Goal: Communication & Community: Ask a question

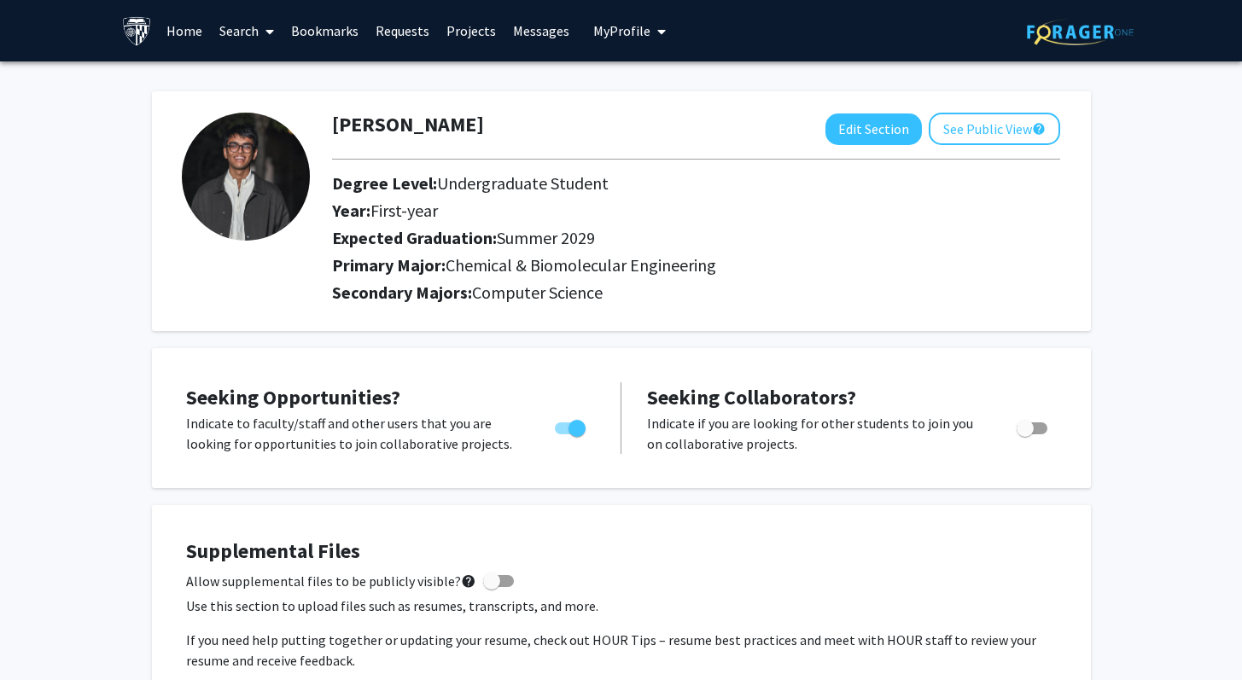
click at [595, 26] on span "My Profile" at bounding box center [621, 30] width 57 height 17
click at [615, 37] on span "My Profile" at bounding box center [621, 30] width 57 height 17
click at [399, 36] on link "Requests" at bounding box center [402, 31] width 71 height 60
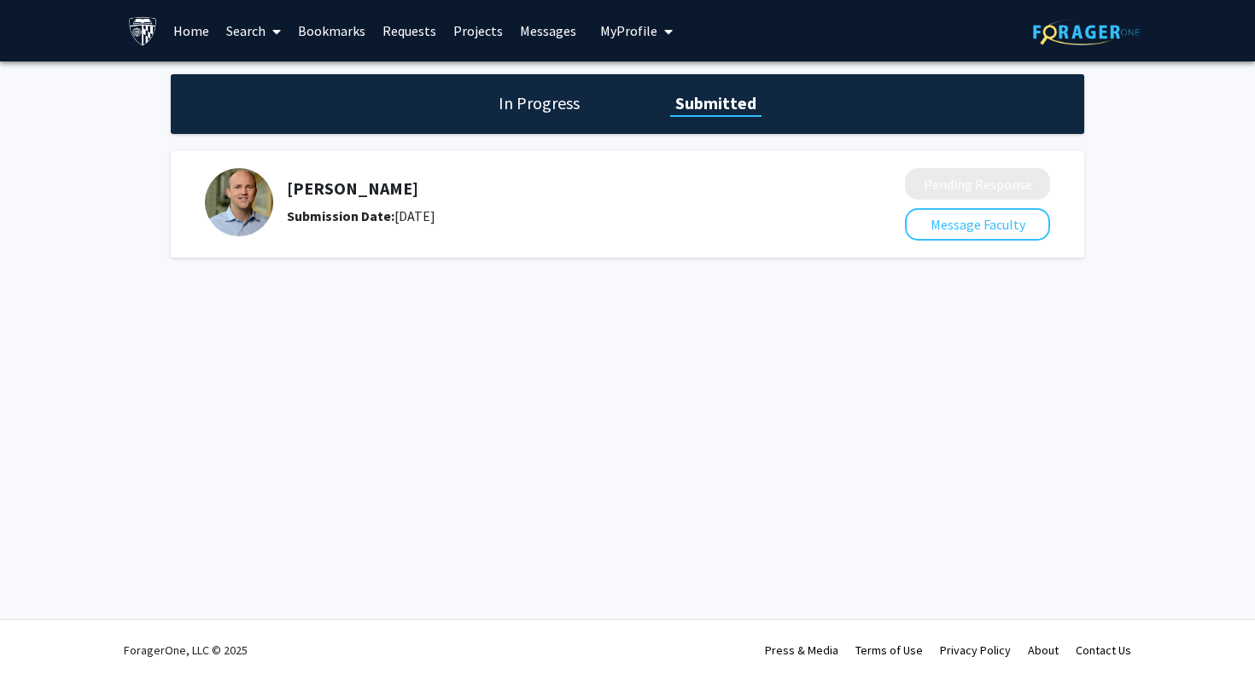
click at [323, 190] on h5 "[PERSON_NAME]" at bounding box center [550, 188] width 527 height 20
click at [223, 213] on img at bounding box center [239, 202] width 68 height 68
click at [541, 116] on div "In Progress Submitted" at bounding box center [627, 104] width 913 height 60
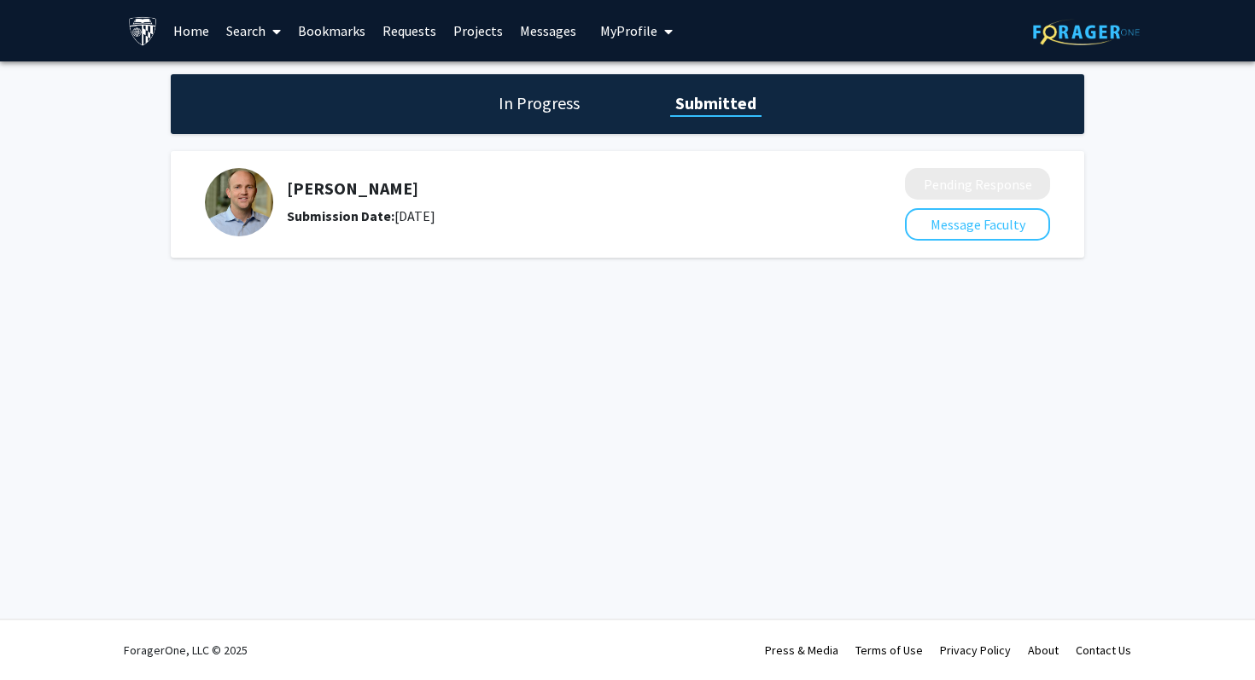
click at [538, 106] on h1 "In Progress" at bounding box center [538, 103] width 91 height 24
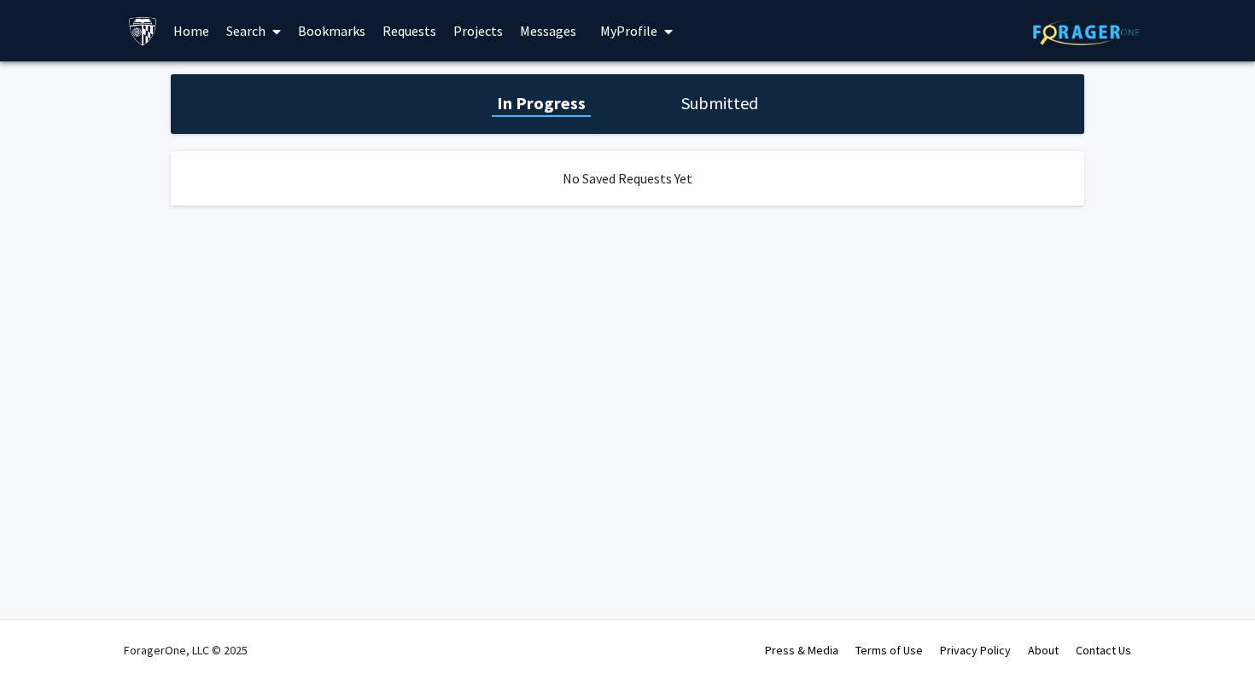
click at [744, 123] on div "In Progress Submitted" at bounding box center [627, 104] width 913 height 60
click at [733, 111] on h1 "Submitted" at bounding box center [719, 103] width 87 height 24
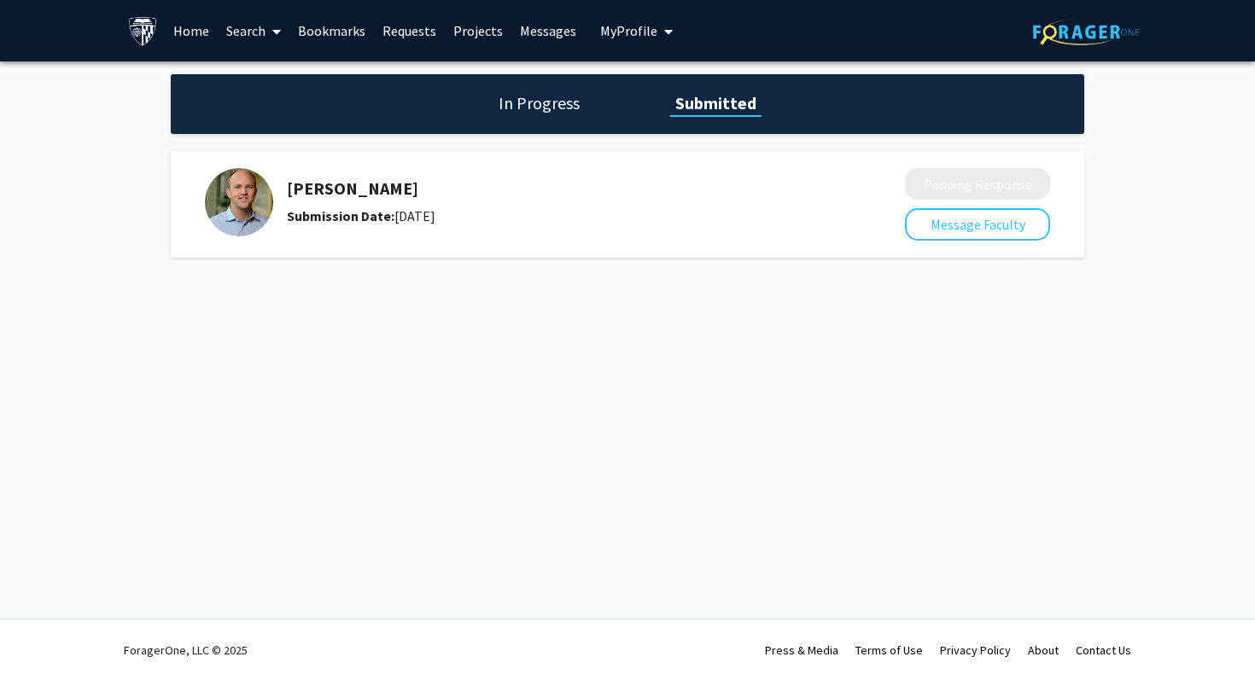
click at [463, 224] on div "Submission Date: [DATE]" at bounding box center [550, 216] width 527 height 20
click at [564, 222] on div "Submission Date: [DATE]" at bounding box center [550, 216] width 527 height 20
click at [511, 35] on link "Messages" at bounding box center [547, 31] width 73 height 60
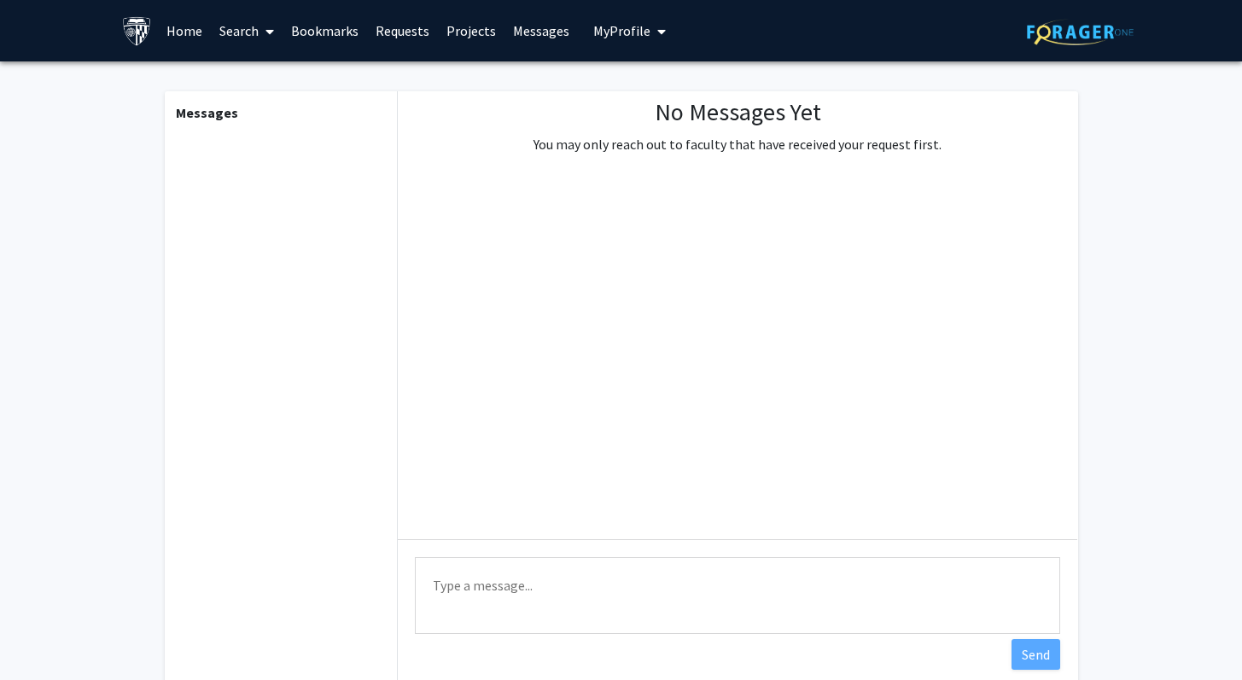
click at [392, 59] on link "Requests" at bounding box center [402, 31] width 71 height 60
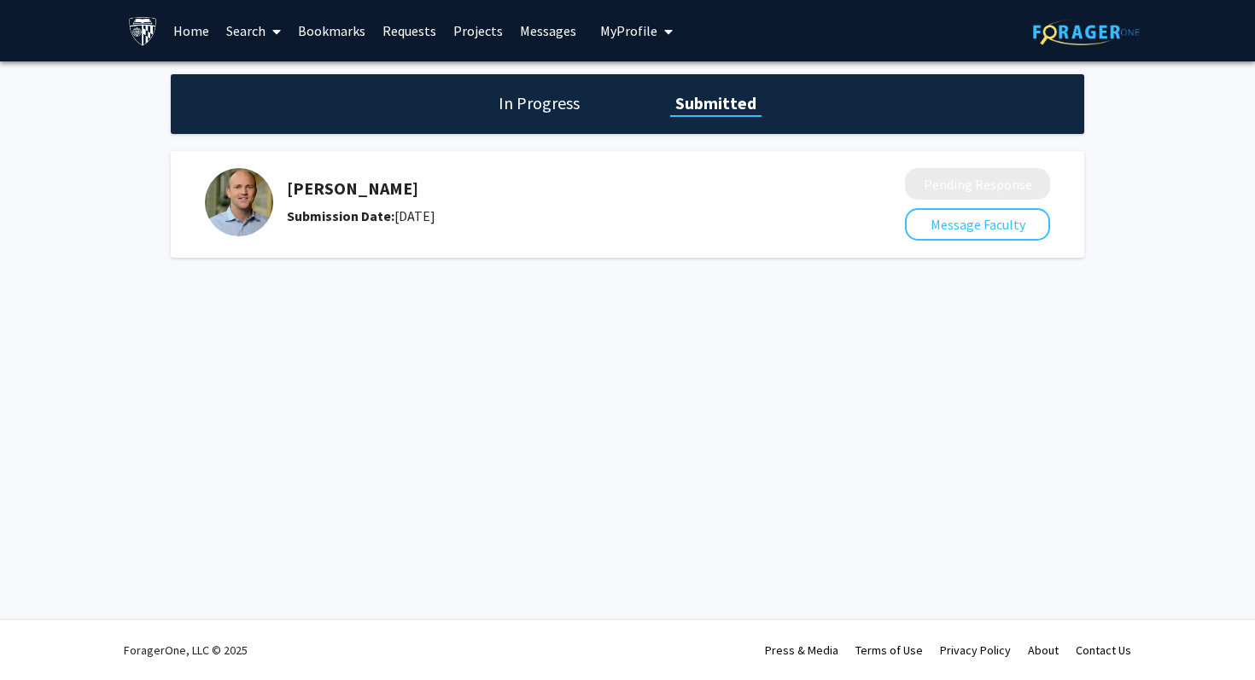
click at [484, 50] on link "Projects" at bounding box center [478, 31] width 67 height 60
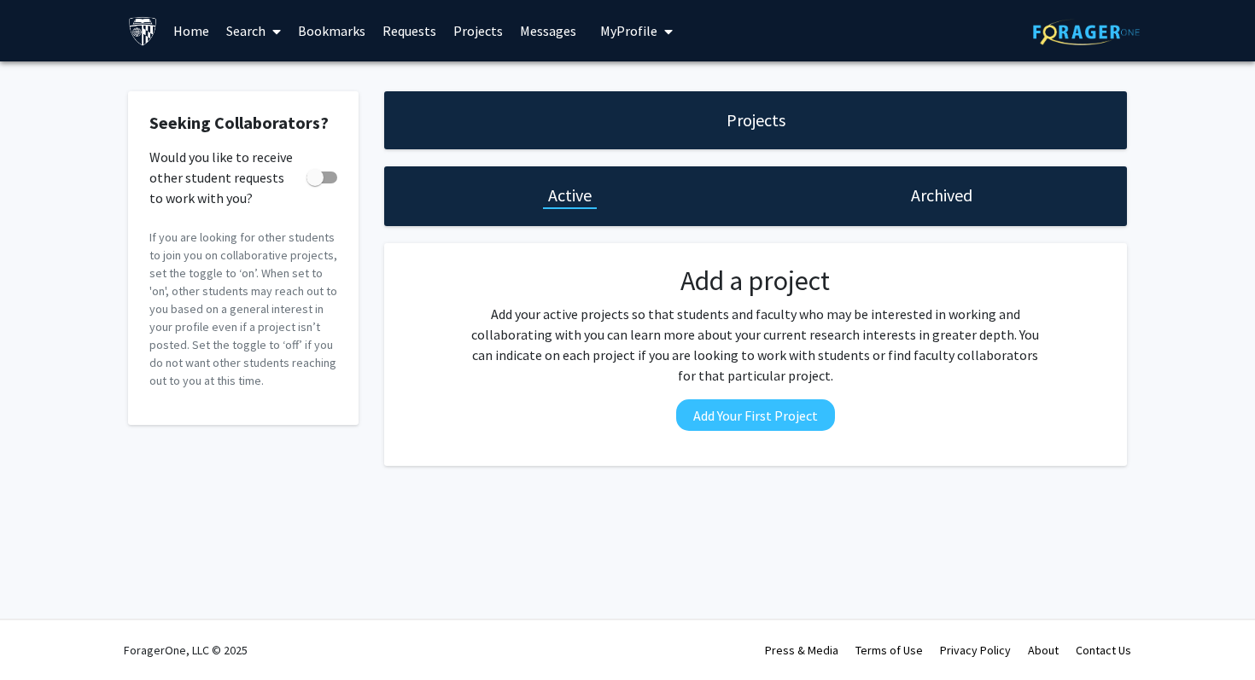
click at [218, 27] on link "Search" at bounding box center [254, 31] width 72 height 60
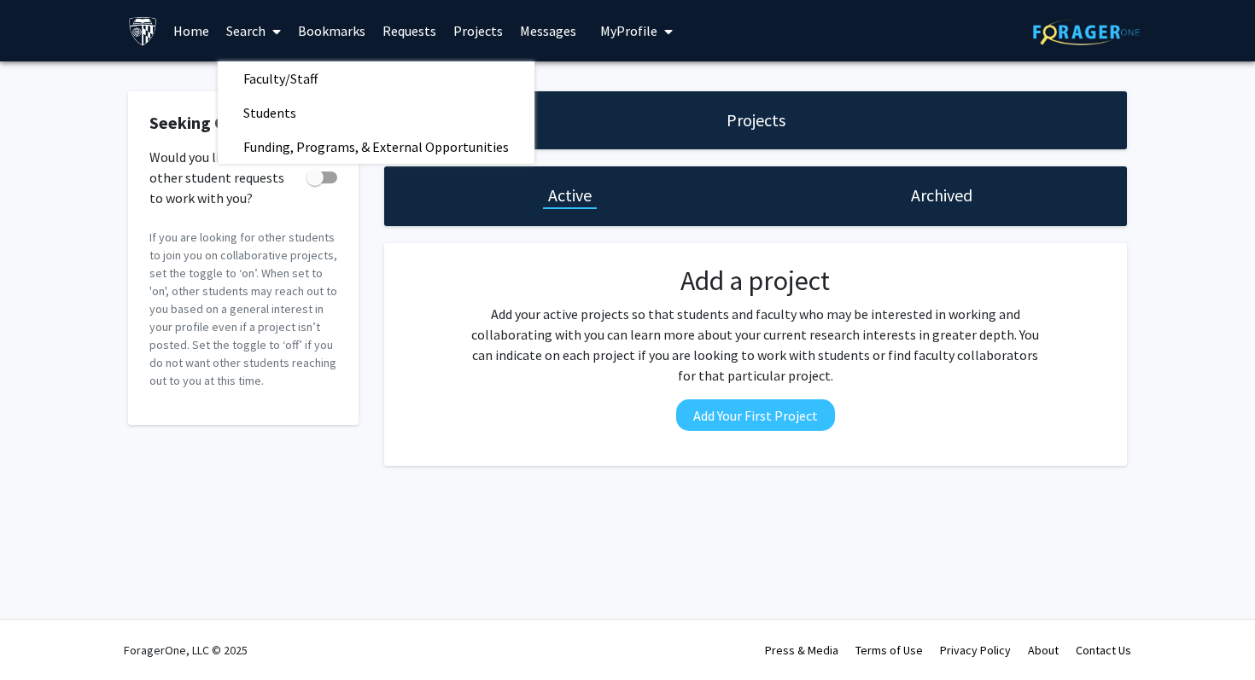
click at [176, 26] on link "Home" at bounding box center [191, 31] width 53 height 60
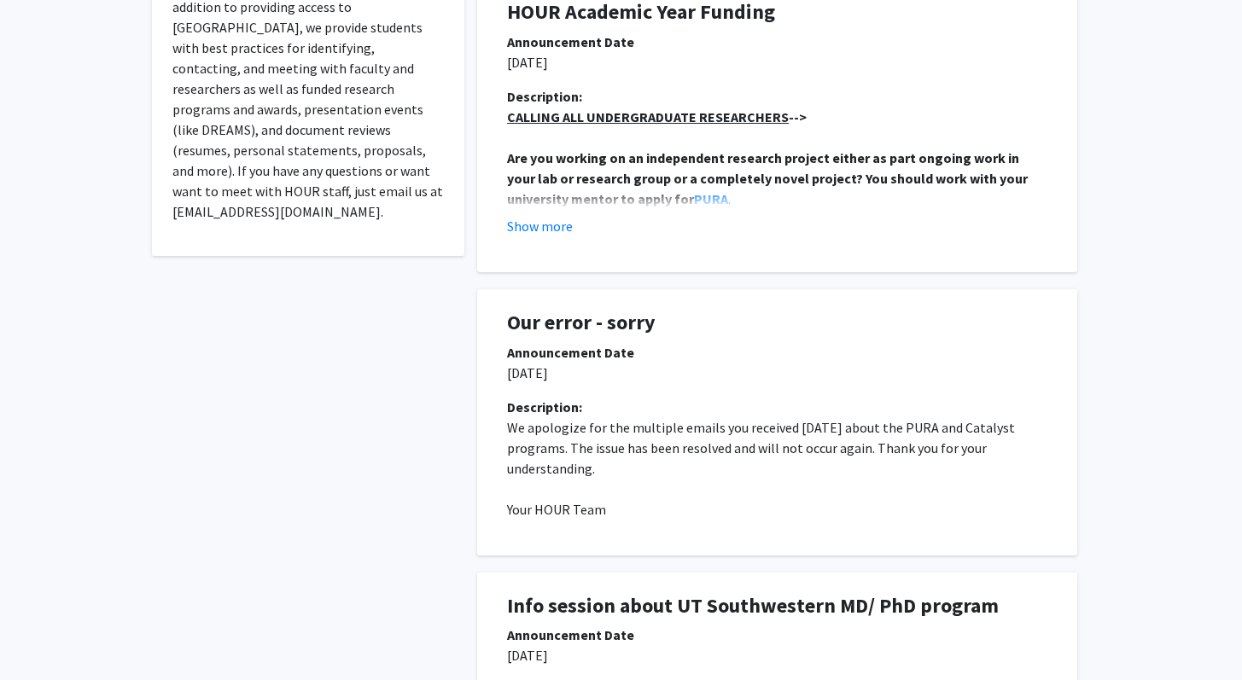
scroll to position [498, 0]
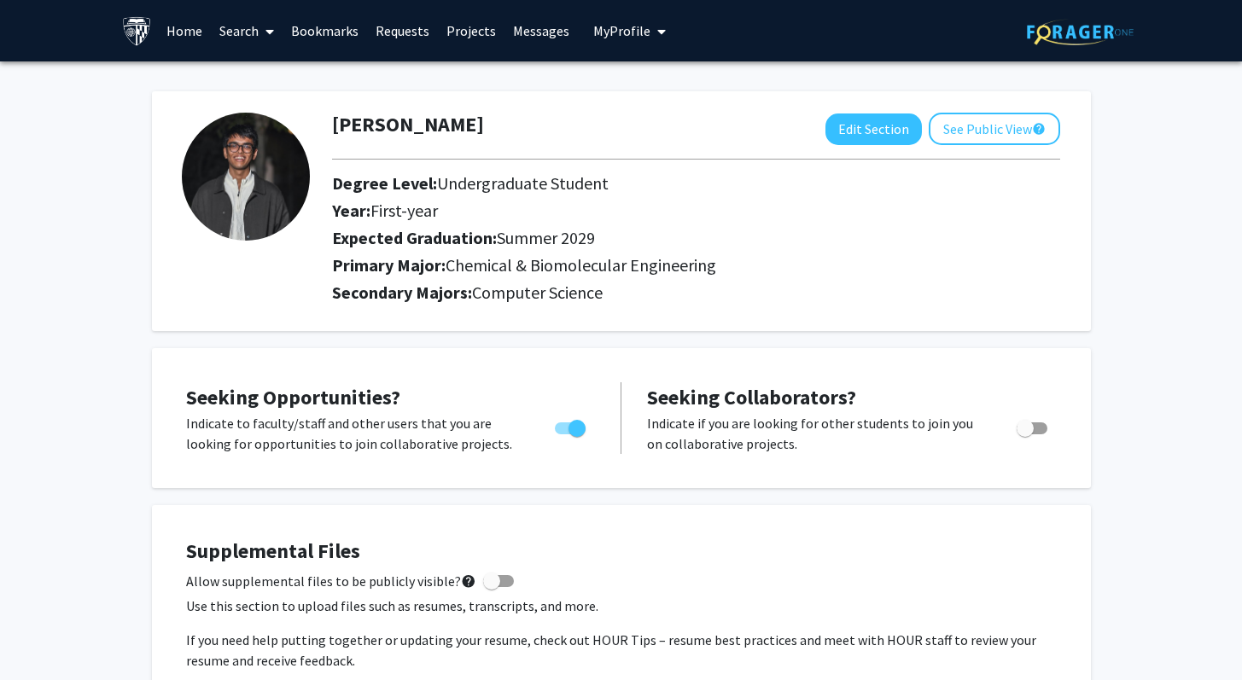
click at [427, 30] on link "Requests" at bounding box center [402, 31] width 71 height 60
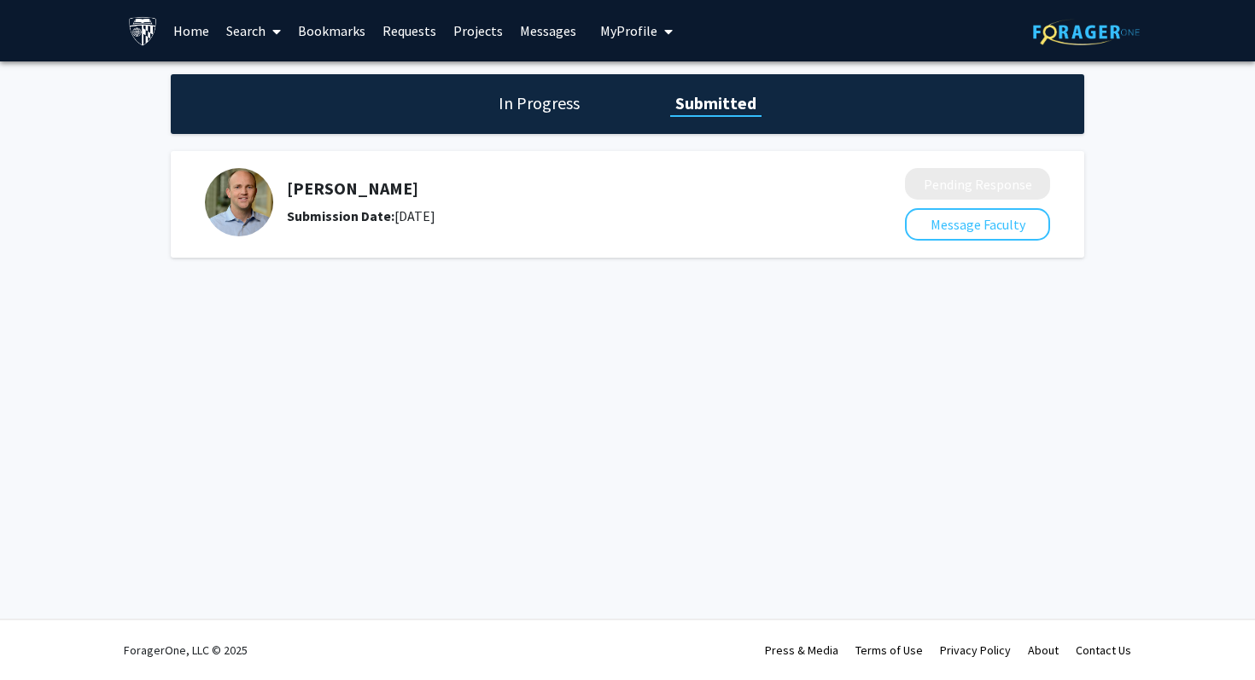
click at [248, 184] on img at bounding box center [239, 202] width 68 height 68
click at [513, 91] on h1 "In Progress" at bounding box center [538, 103] width 91 height 24
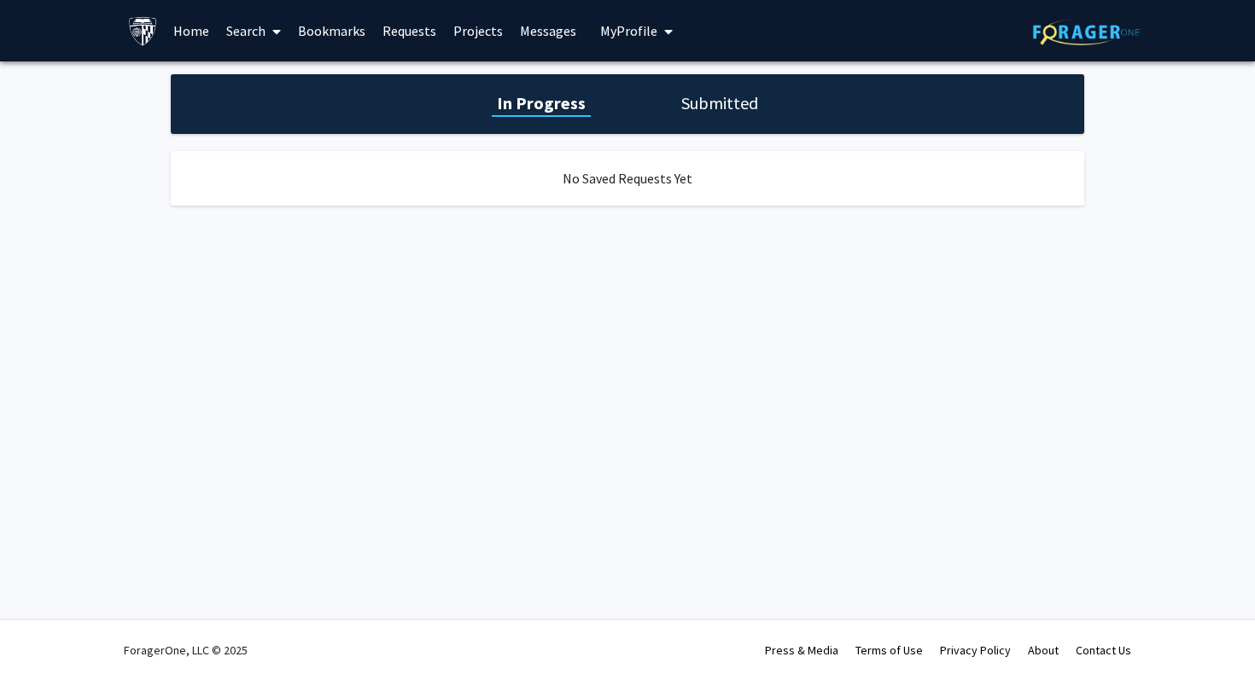
click at [702, 111] on h1 "Submitted" at bounding box center [719, 103] width 87 height 24
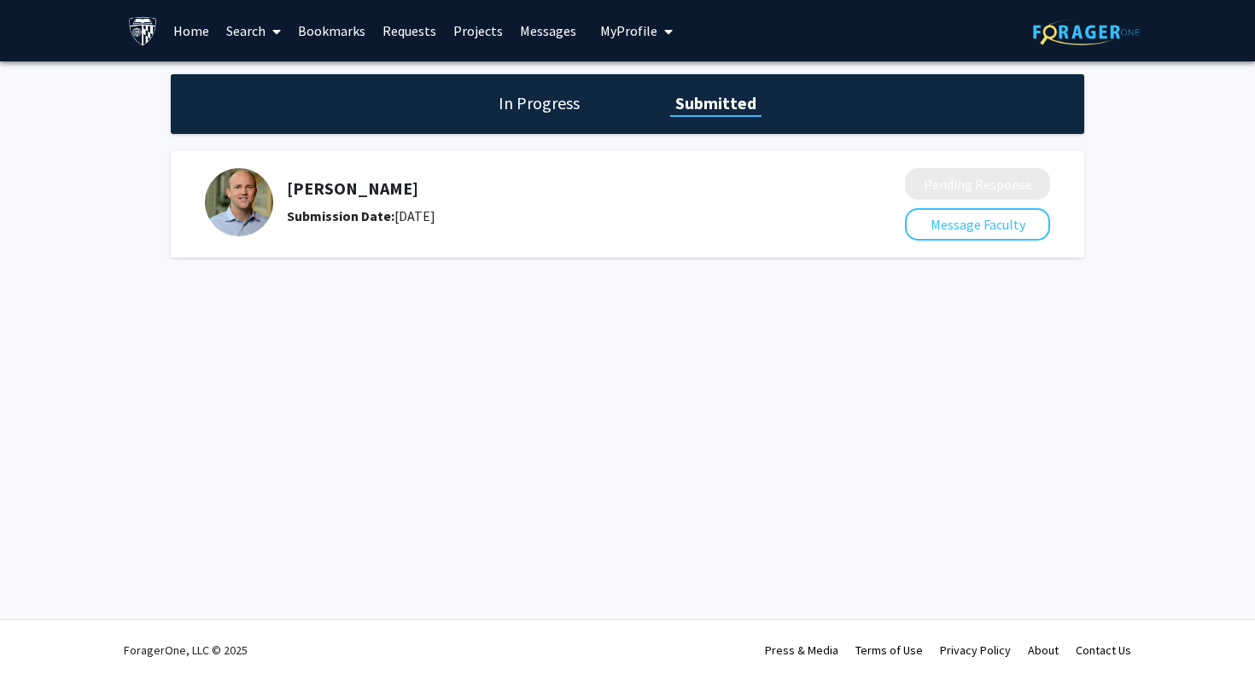
click at [637, 32] on span "My Profile" at bounding box center [628, 30] width 57 height 17
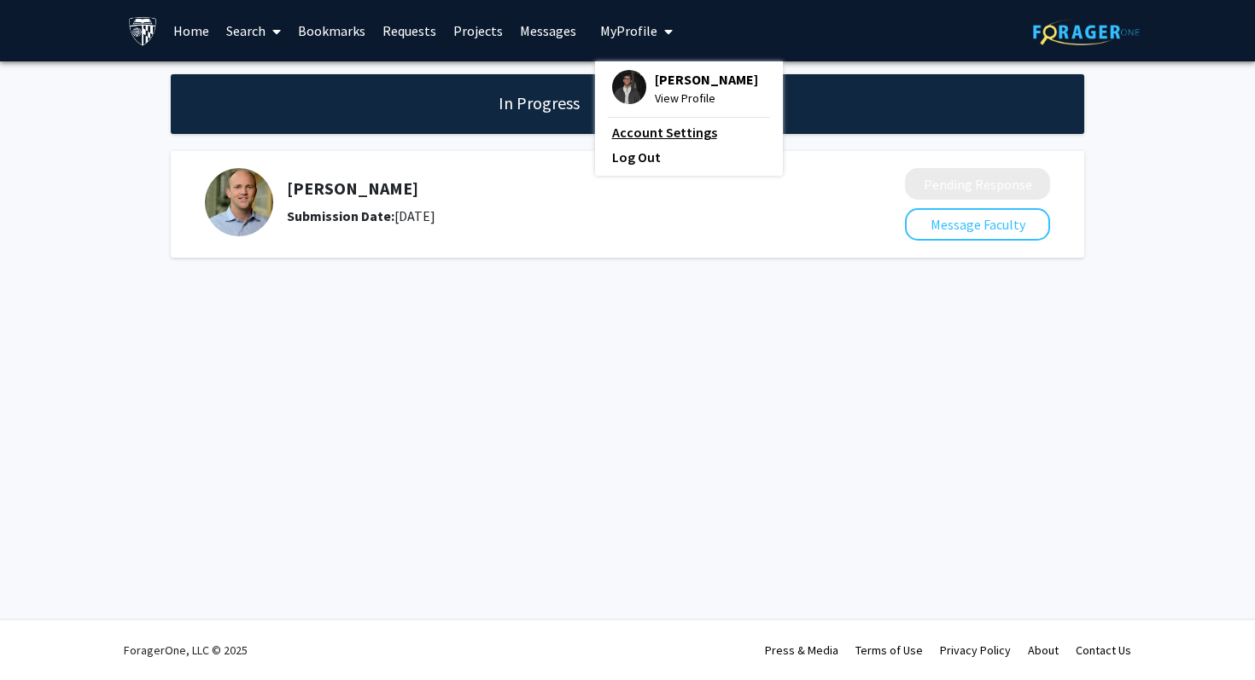
click at [658, 132] on link "Account Settings" at bounding box center [689, 132] width 154 height 20
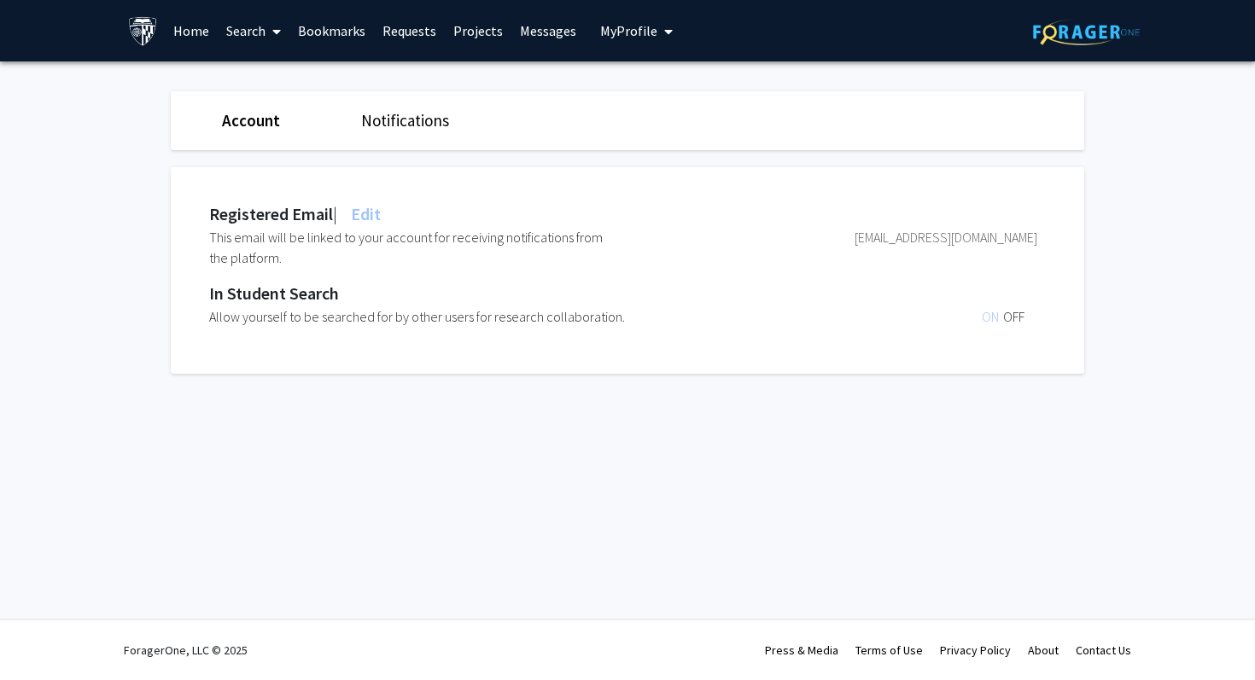
click at [264, 25] on link "Search" at bounding box center [254, 31] width 72 height 60
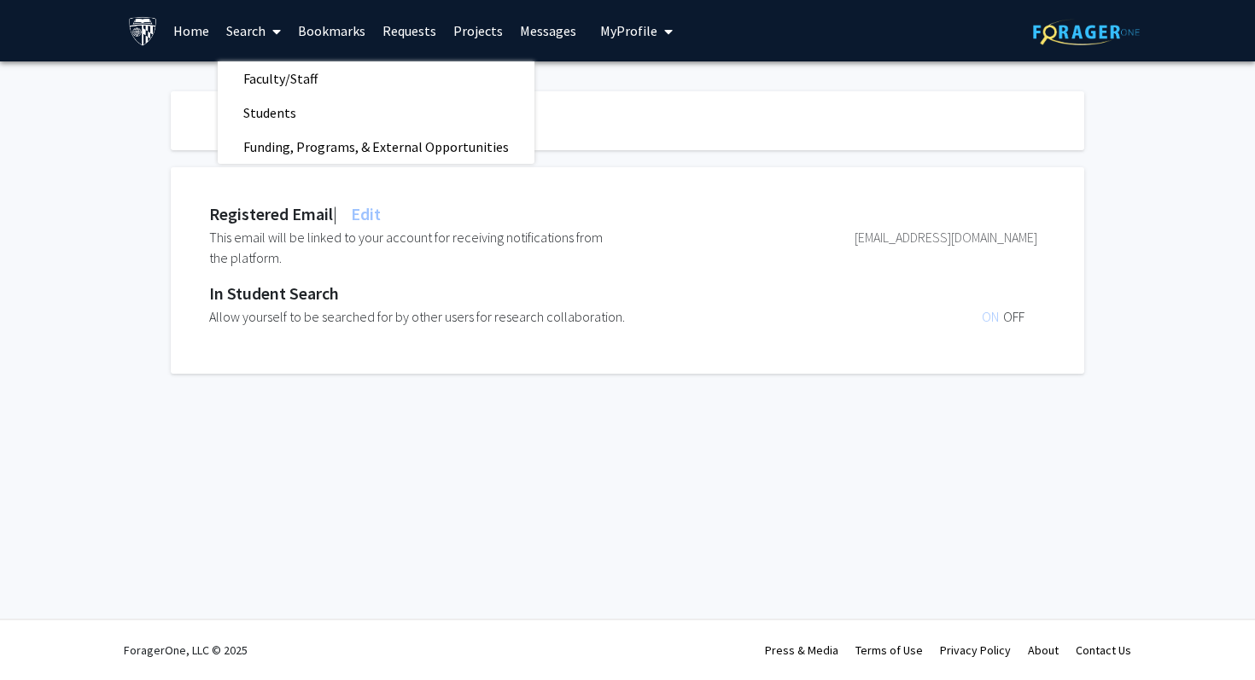
click at [472, 38] on link "Projects" at bounding box center [478, 31] width 67 height 60
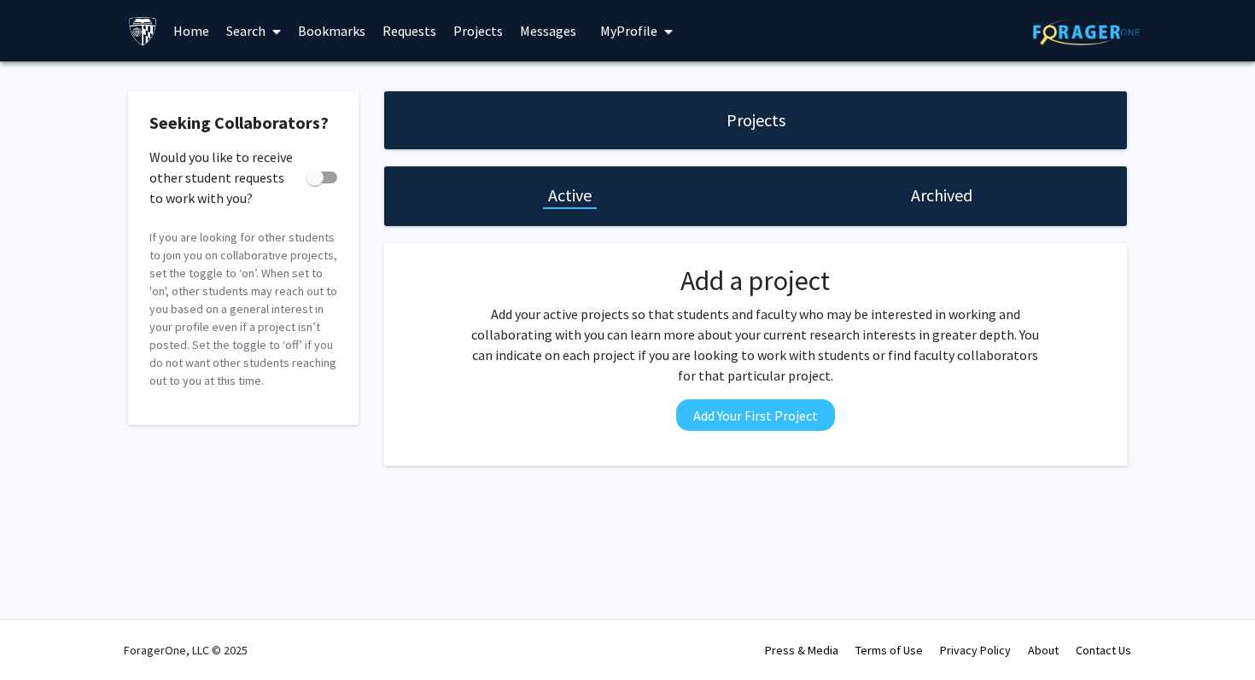
click at [417, 33] on link "Requests" at bounding box center [409, 31] width 71 height 60
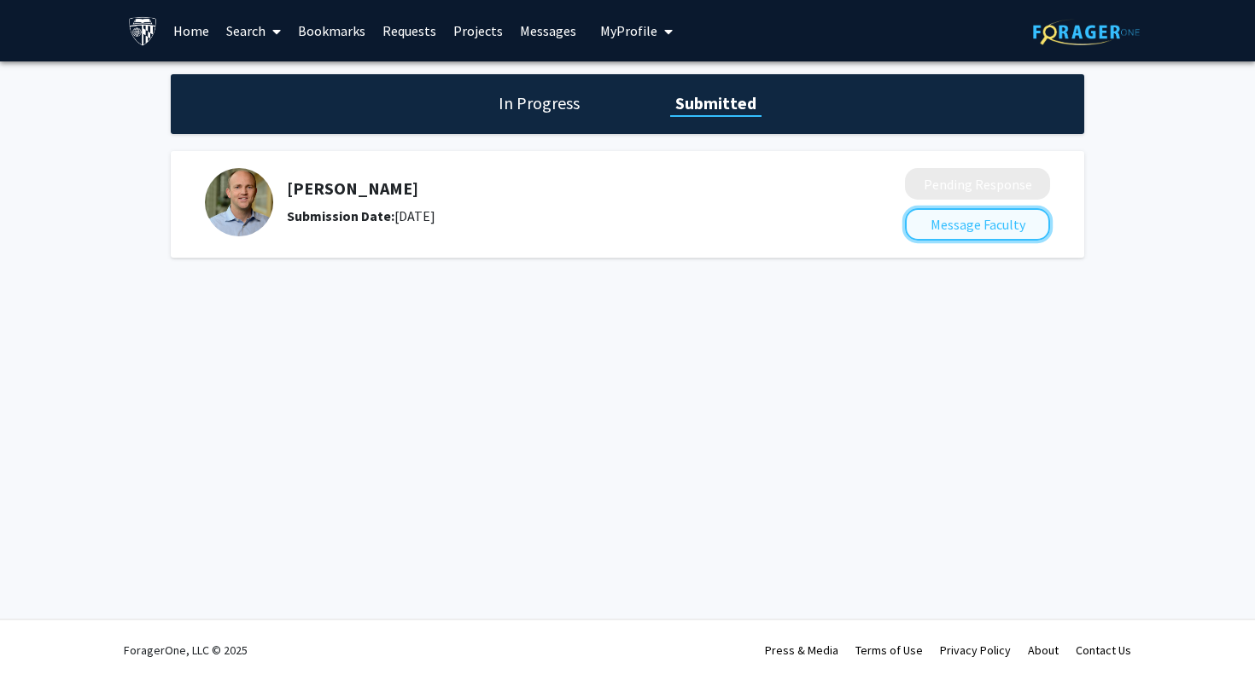
click at [927, 218] on button "Message Faculty" at bounding box center [977, 224] width 145 height 32
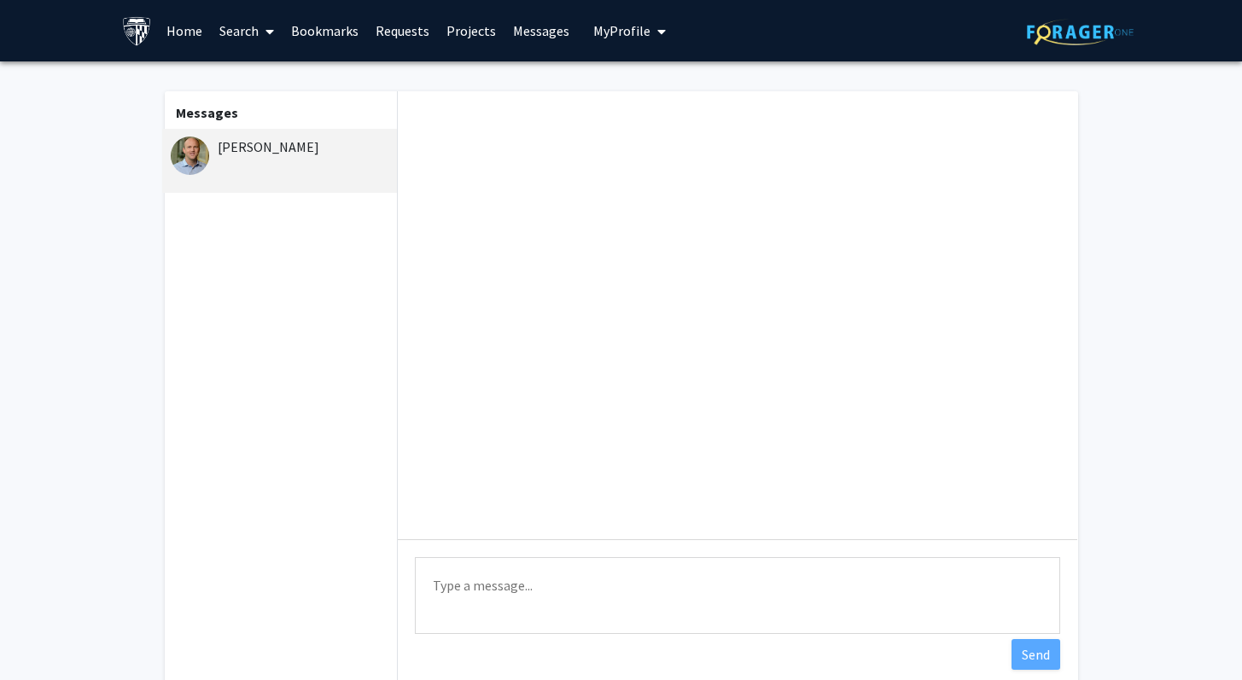
click at [199, 169] on img at bounding box center [190, 156] width 38 height 38
click at [411, 26] on link "Requests" at bounding box center [402, 31] width 71 height 60
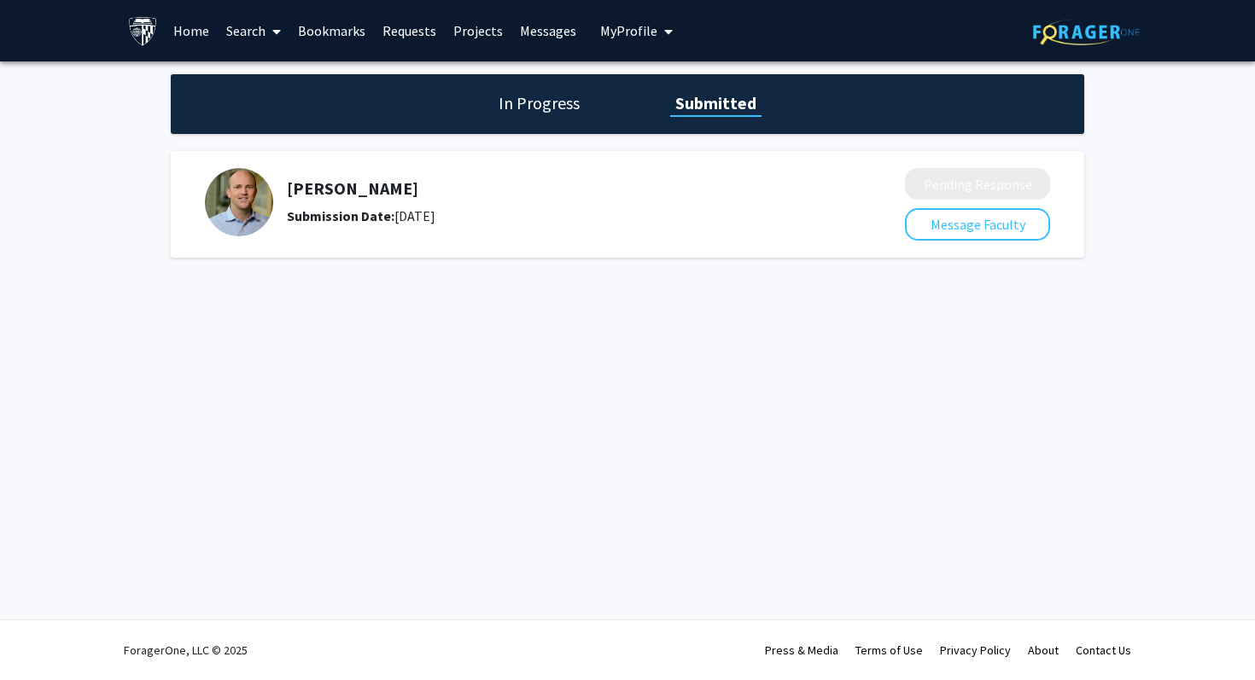
click at [338, 43] on link "Bookmarks" at bounding box center [331, 31] width 84 height 60
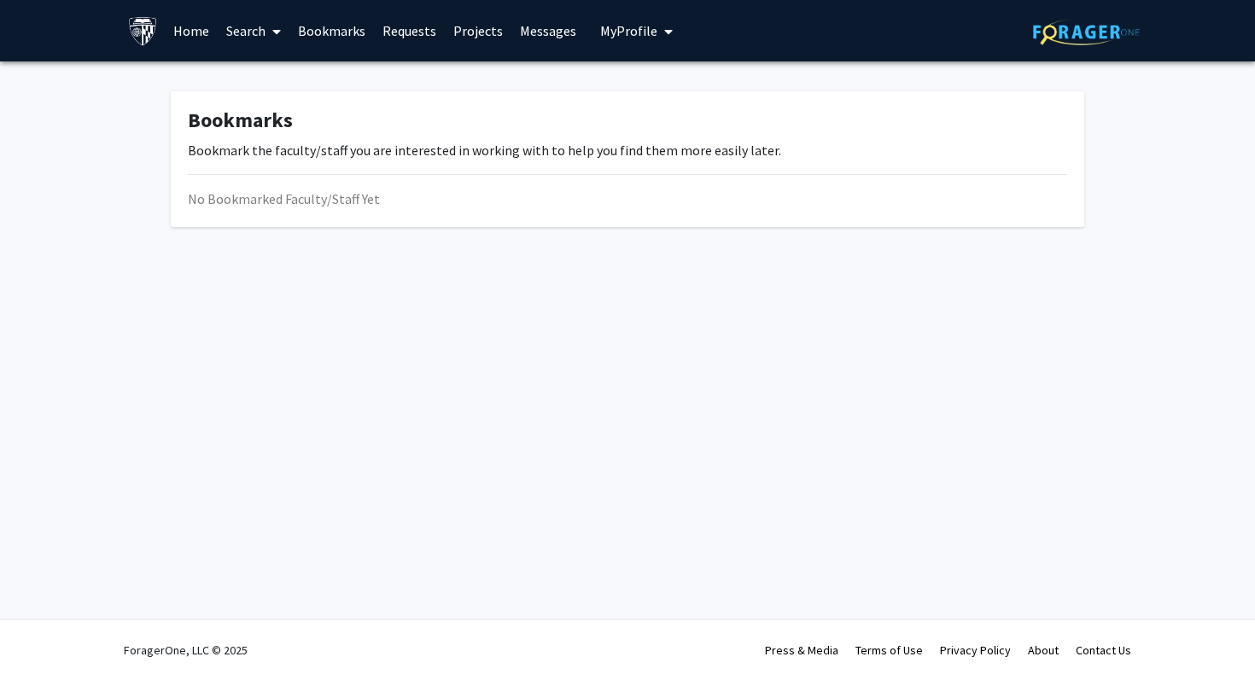
click at [292, 31] on link "Bookmarks" at bounding box center [331, 31] width 84 height 60
click at [321, 59] on link "Bookmarks" at bounding box center [331, 31] width 84 height 60
click at [262, 31] on link "Search" at bounding box center [254, 31] width 72 height 60
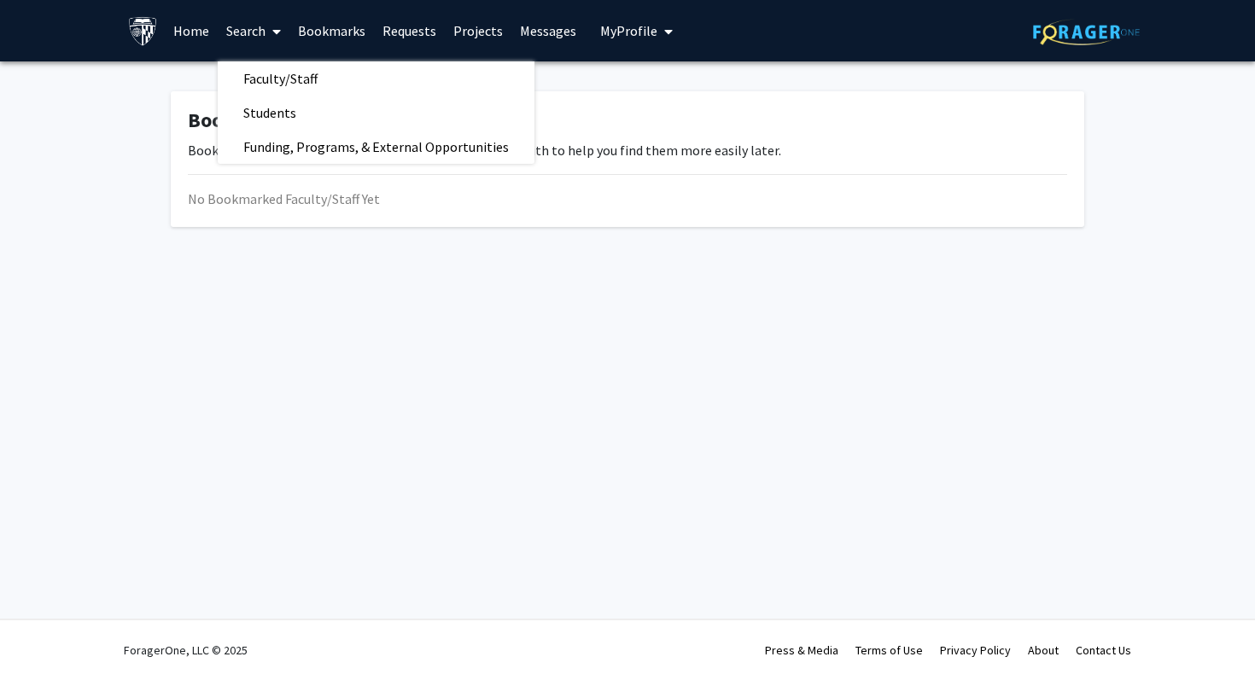
click at [447, 22] on link "Projects" at bounding box center [478, 31] width 67 height 60
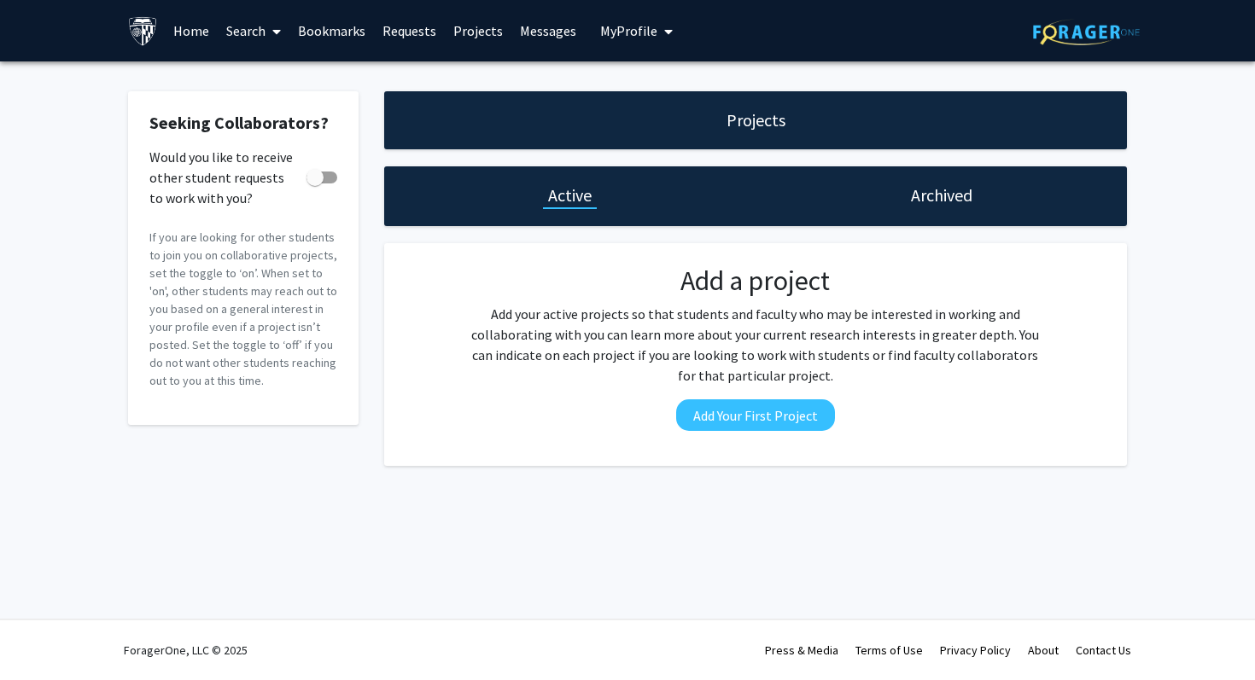
click at [417, 25] on link "Requests" at bounding box center [409, 31] width 71 height 60
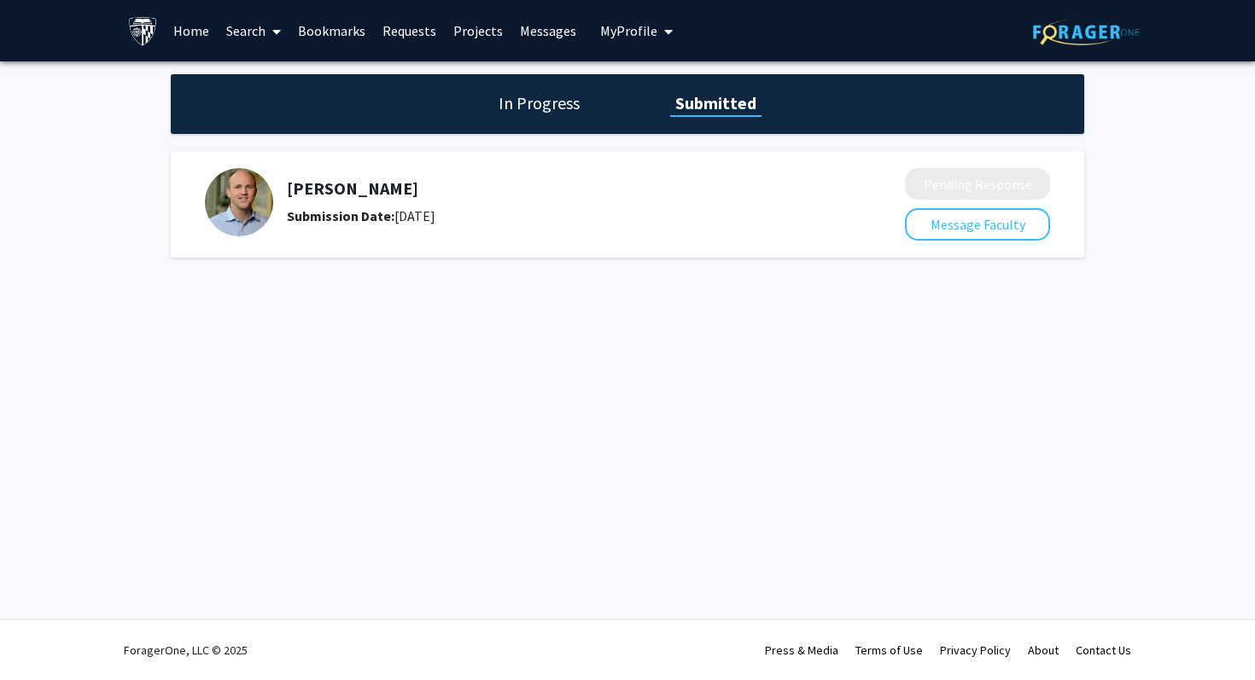
drag, startPoint x: 426, startPoint y: 251, endPoint x: 426, endPoint y: 240, distance: 11.1
click at [426, 246] on div "Patrick Cahan Submission Date: September 20, 2025 Pending Response Message Facu…" at bounding box center [627, 204] width 913 height 107
click at [426, 234] on div "Patrick Cahan Submission Date: September 20, 2025" at bounding box center [543, 202] width 676 height 68
click at [580, 113] on h1 "In Progress" at bounding box center [538, 103] width 91 height 24
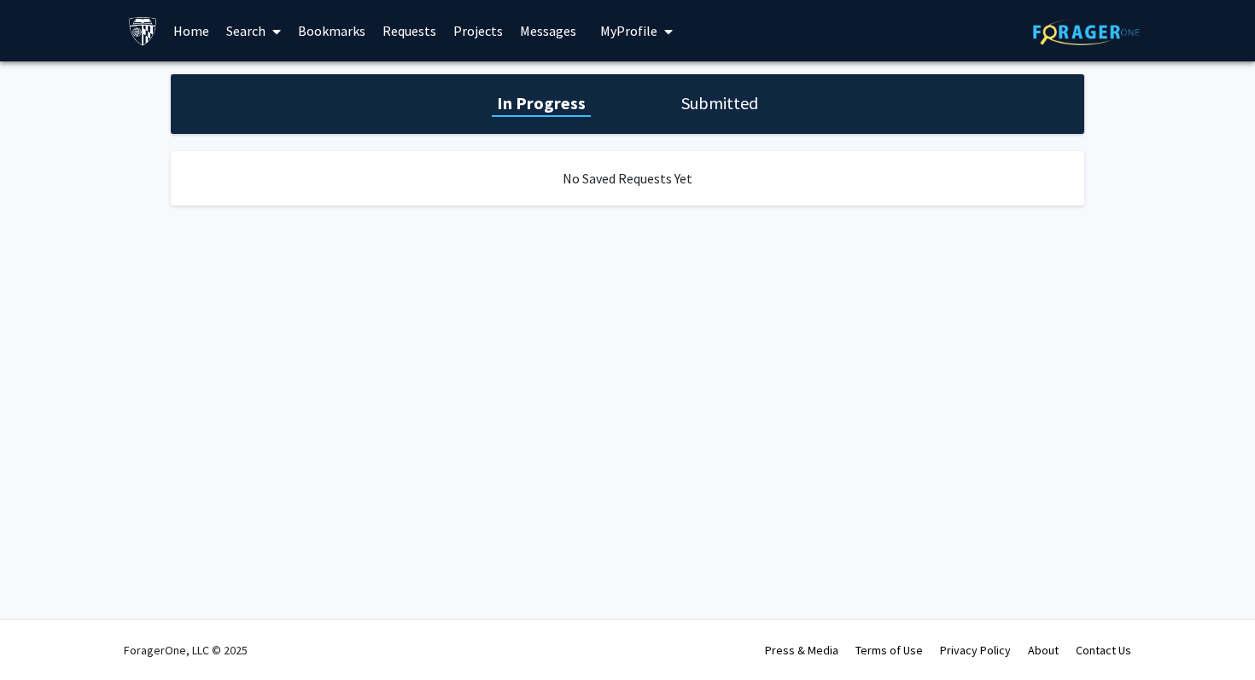
click at [634, 38] on span "My Profile" at bounding box center [628, 30] width 57 height 17
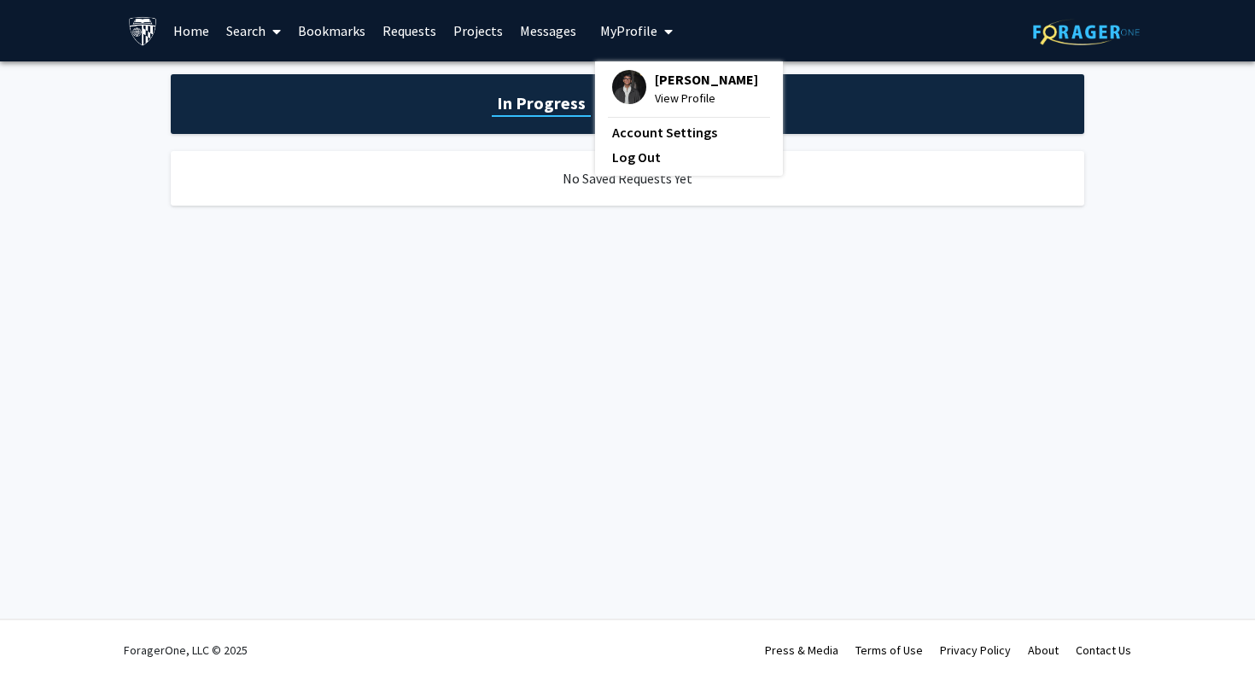
click at [806, 213] on div "No Saved Requests Yet" at bounding box center [627, 179] width 913 height 72
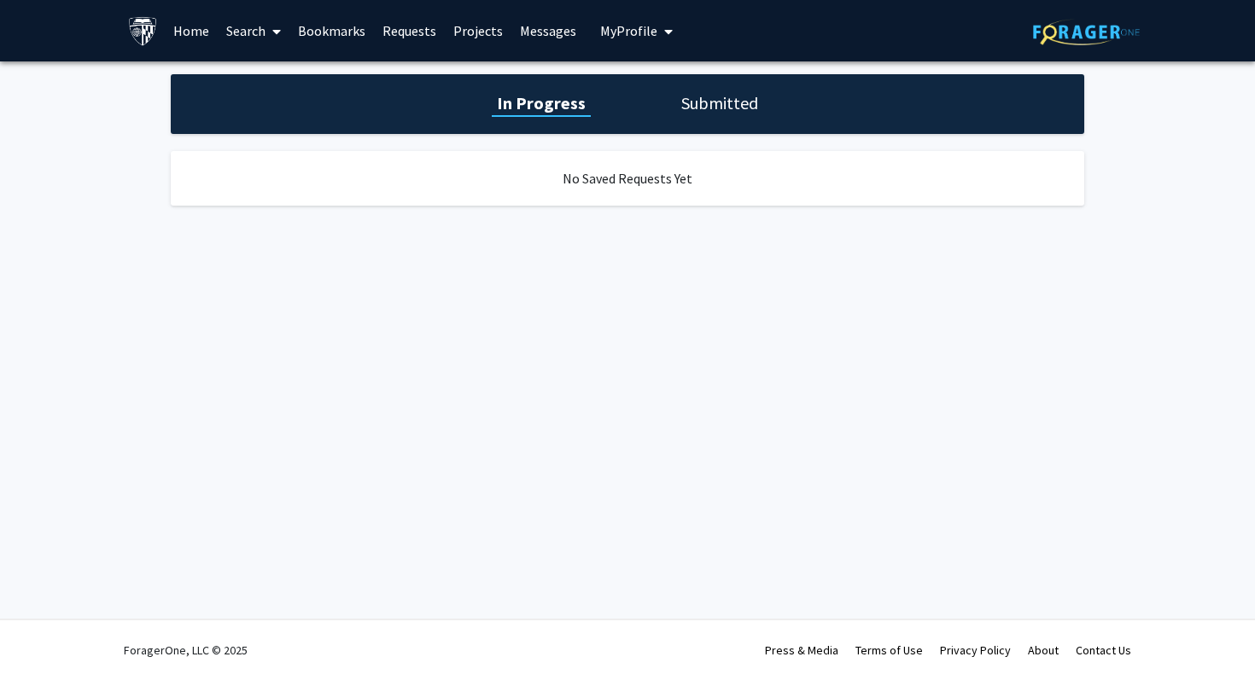
click at [679, 107] on h1 "Submitted" at bounding box center [719, 103] width 87 height 24
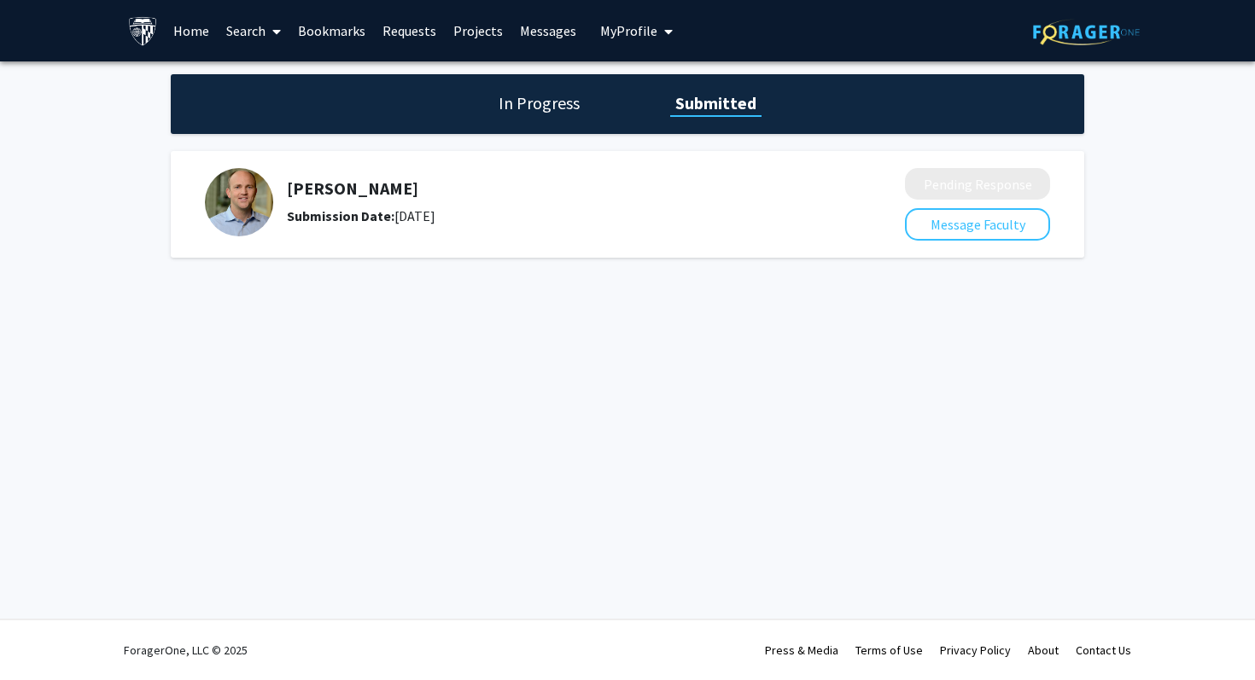
click at [389, 195] on h5 "[PERSON_NAME]" at bounding box center [550, 188] width 527 height 20
click at [549, 124] on div "In Progress Submitted" at bounding box center [627, 104] width 913 height 60
click at [713, 124] on div "In Progress Submitted" at bounding box center [627, 104] width 913 height 60
click at [440, 194] on h5 "[PERSON_NAME]" at bounding box center [550, 188] width 527 height 20
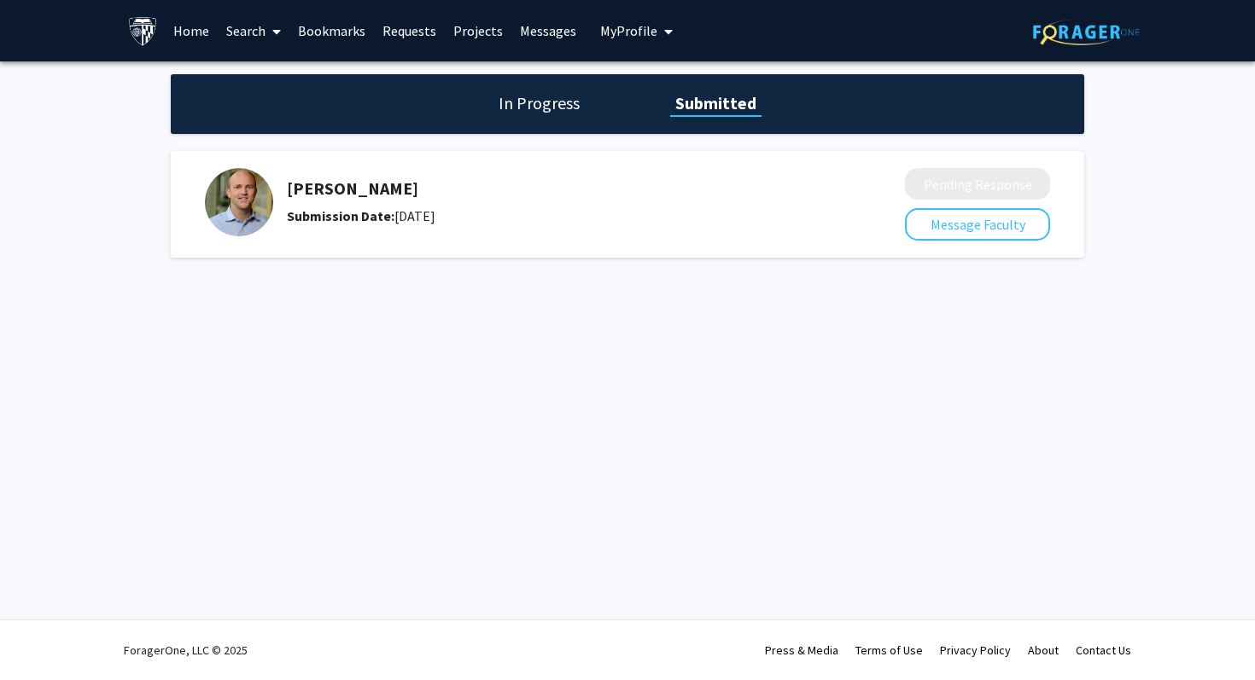
click at [633, 23] on span "My Profile" at bounding box center [628, 30] width 57 height 17
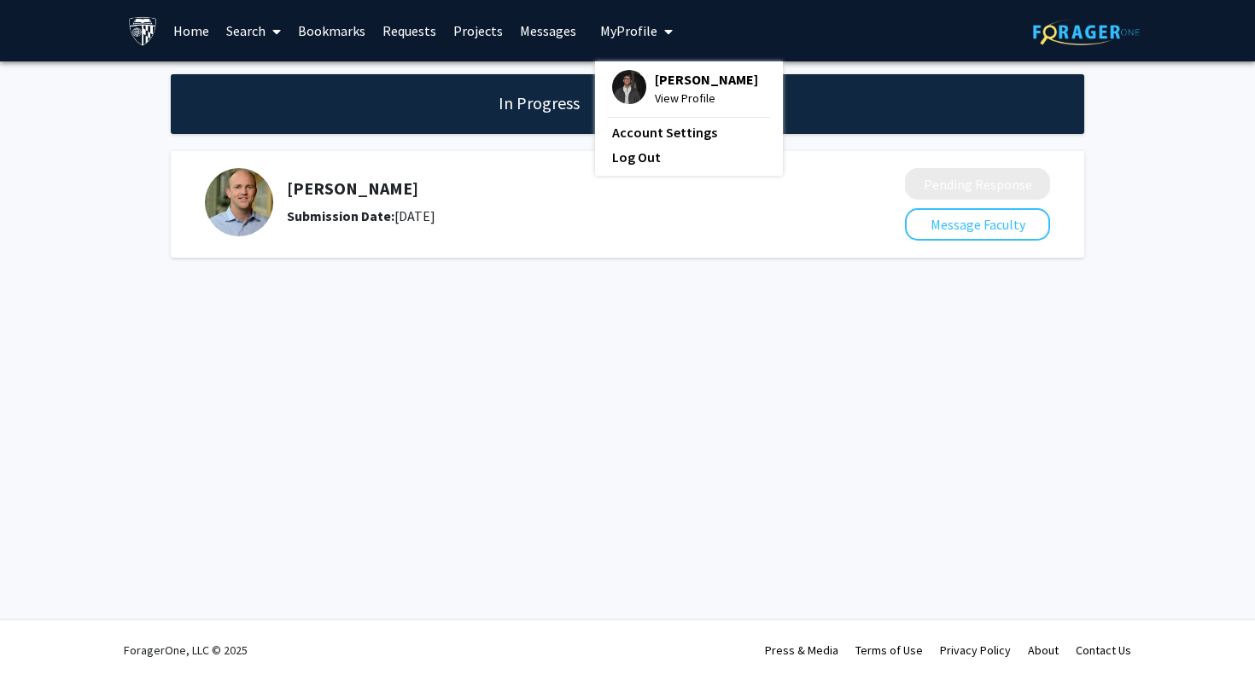
click at [478, 24] on link "Projects" at bounding box center [478, 31] width 67 height 60
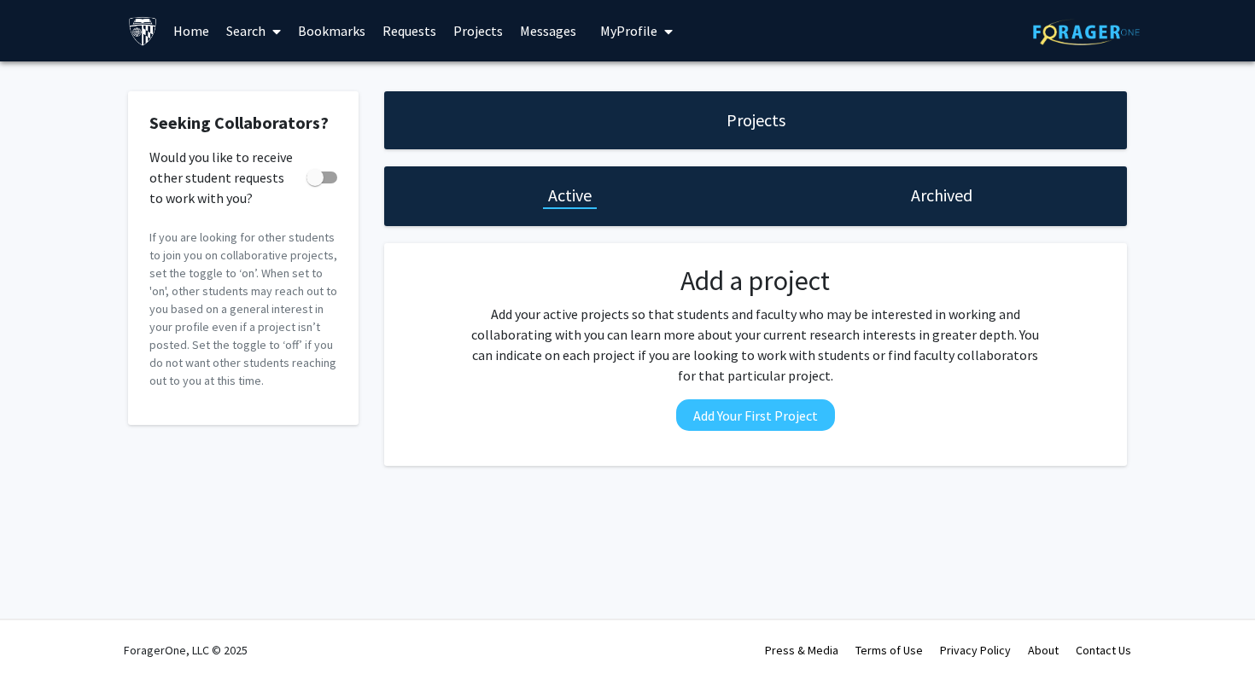
click at [415, 31] on link "Requests" at bounding box center [409, 31] width 71 height 60
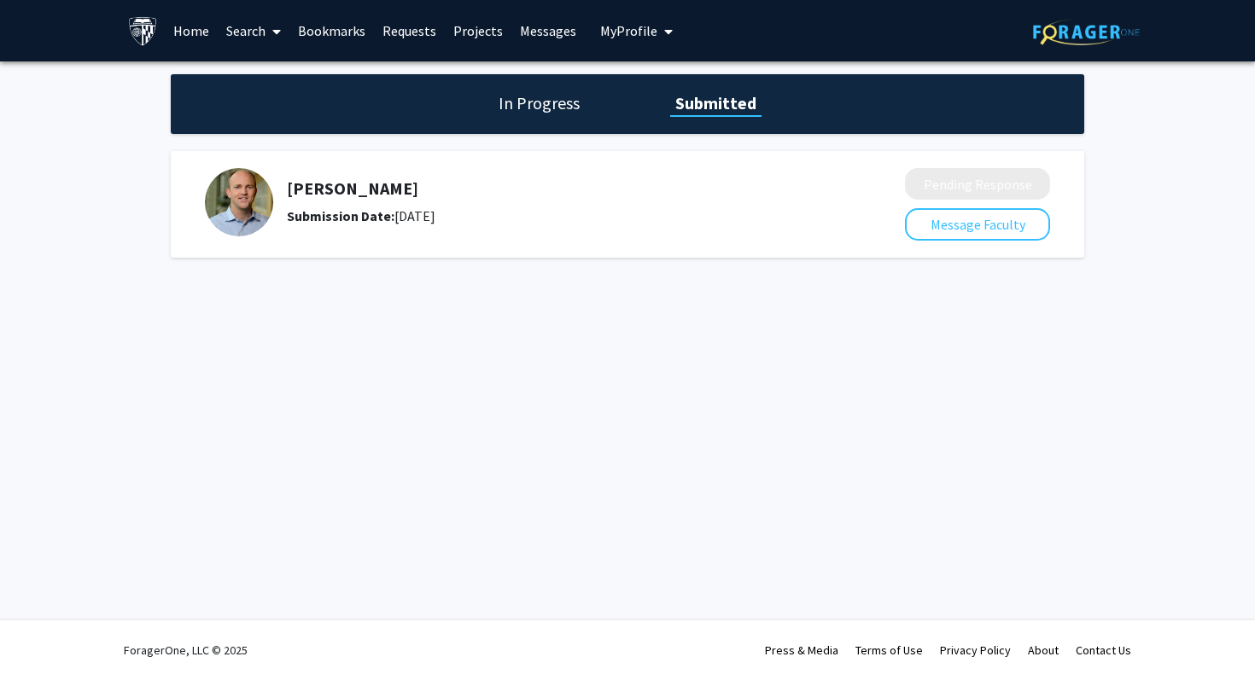
click at [351, 12] on link "Bookmarks" at bounding box center [331, 31] width 84 height 60
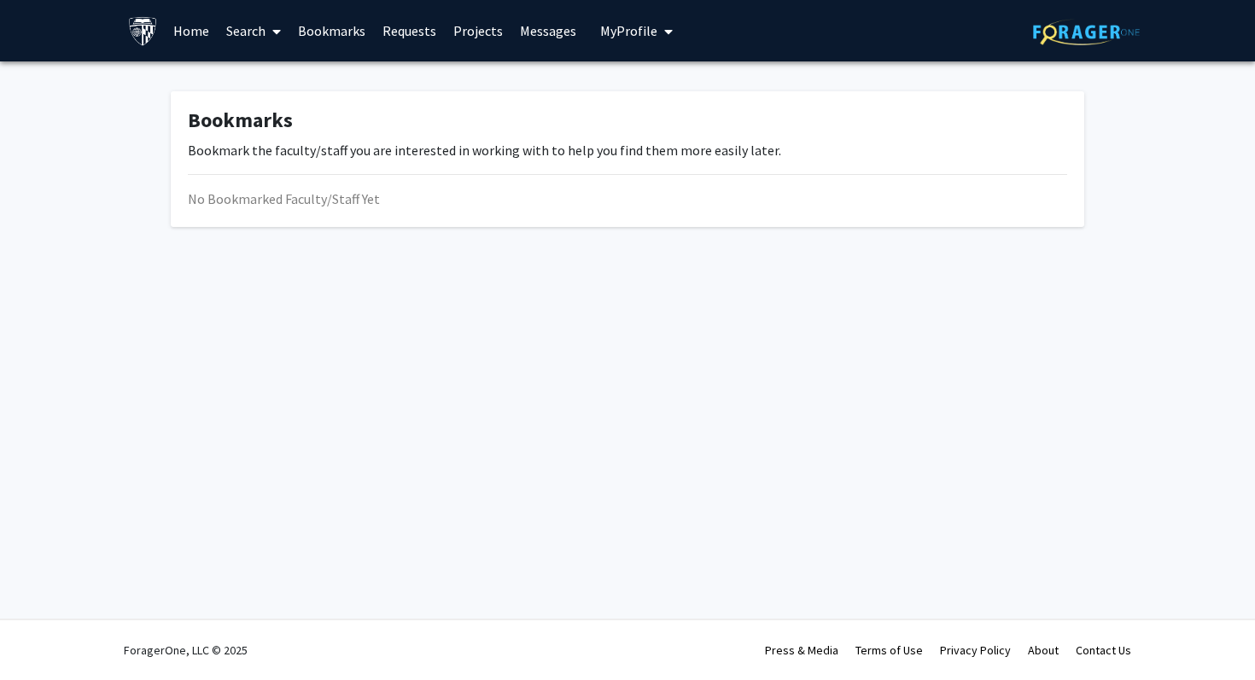
click at [639, 29] on span "My Profile" at bounding box center [628, 30] width 57 height 17
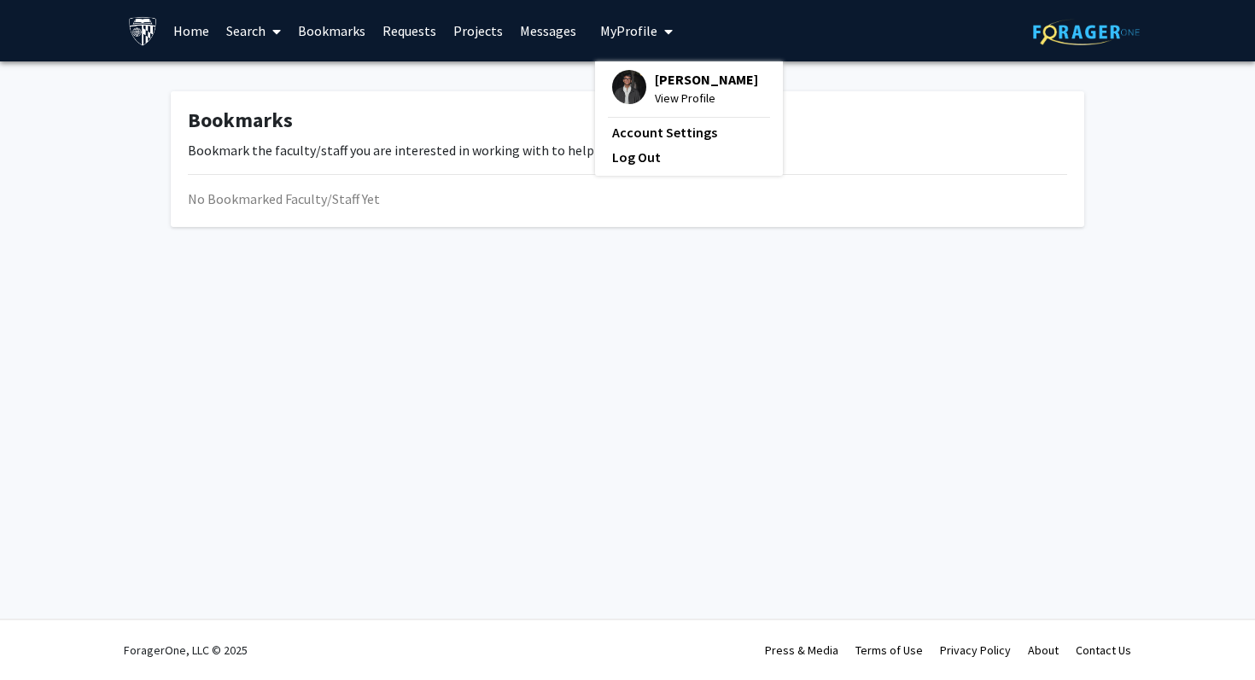
click at [424, 26] on link "Requests" at bounding box center [409, 31] width 71 height 60
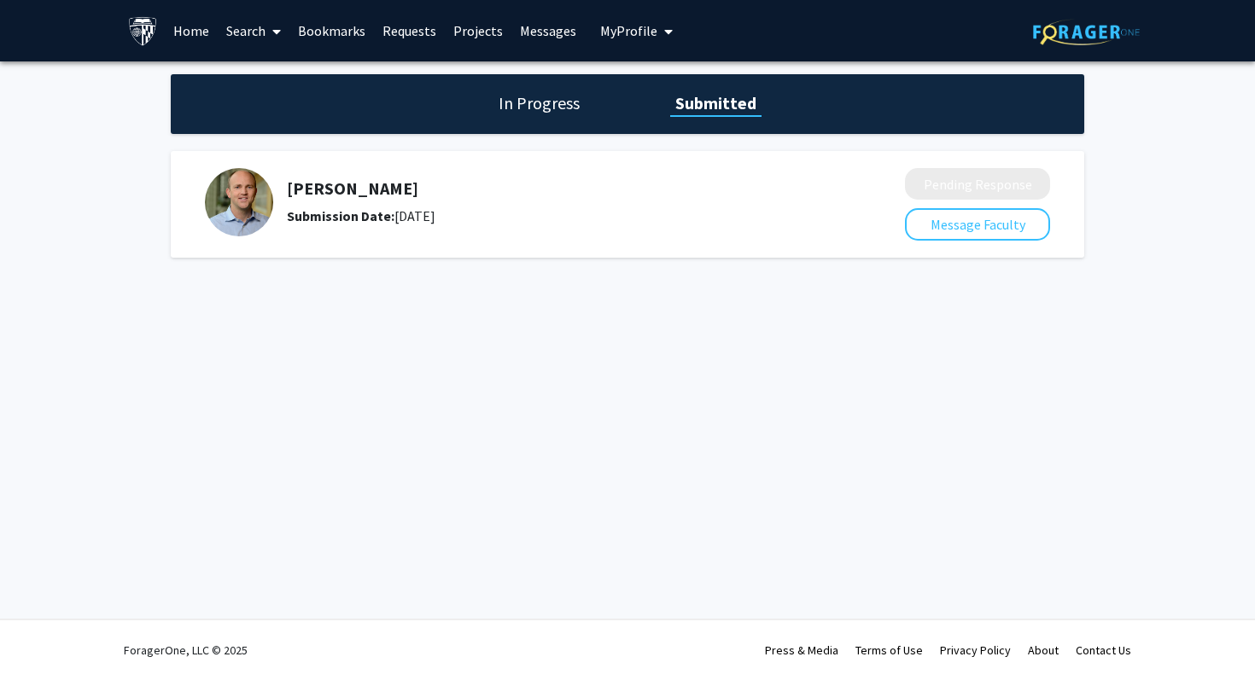
click at [487, 39] on link "Projects" at bounding box center [478, 31] width 67 height 60
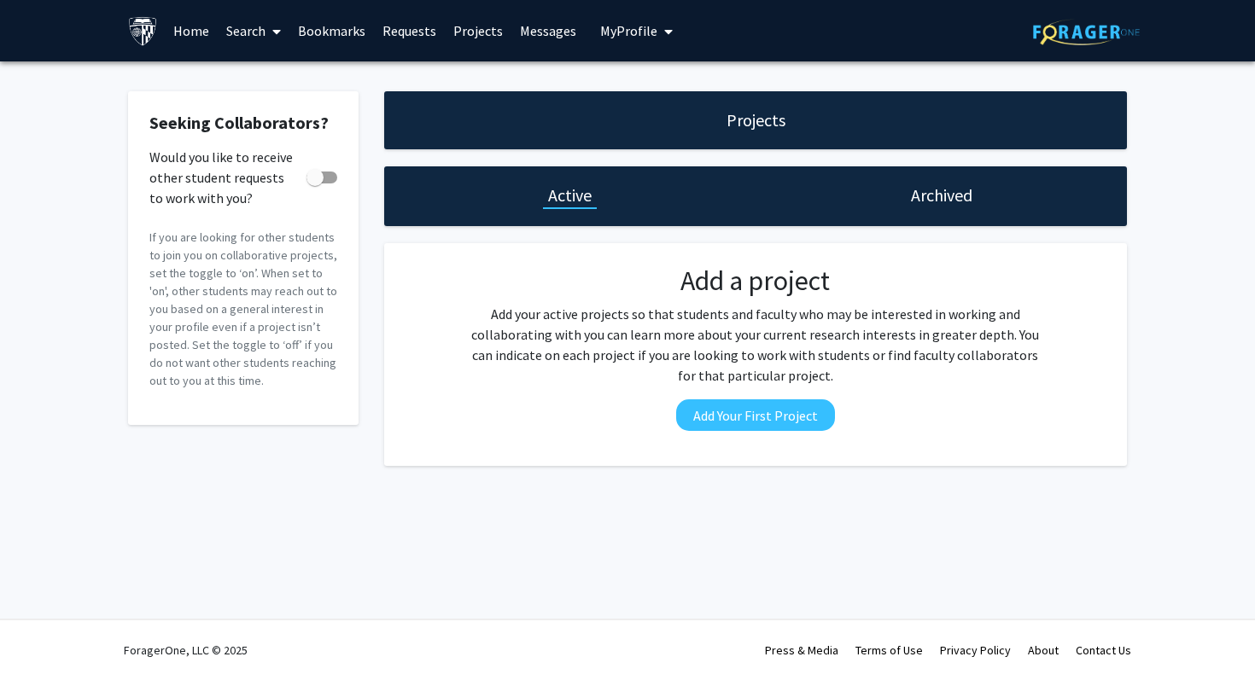
click at [259, 28] on link "Search" at bounding box center [254, 31] width 72 height 60
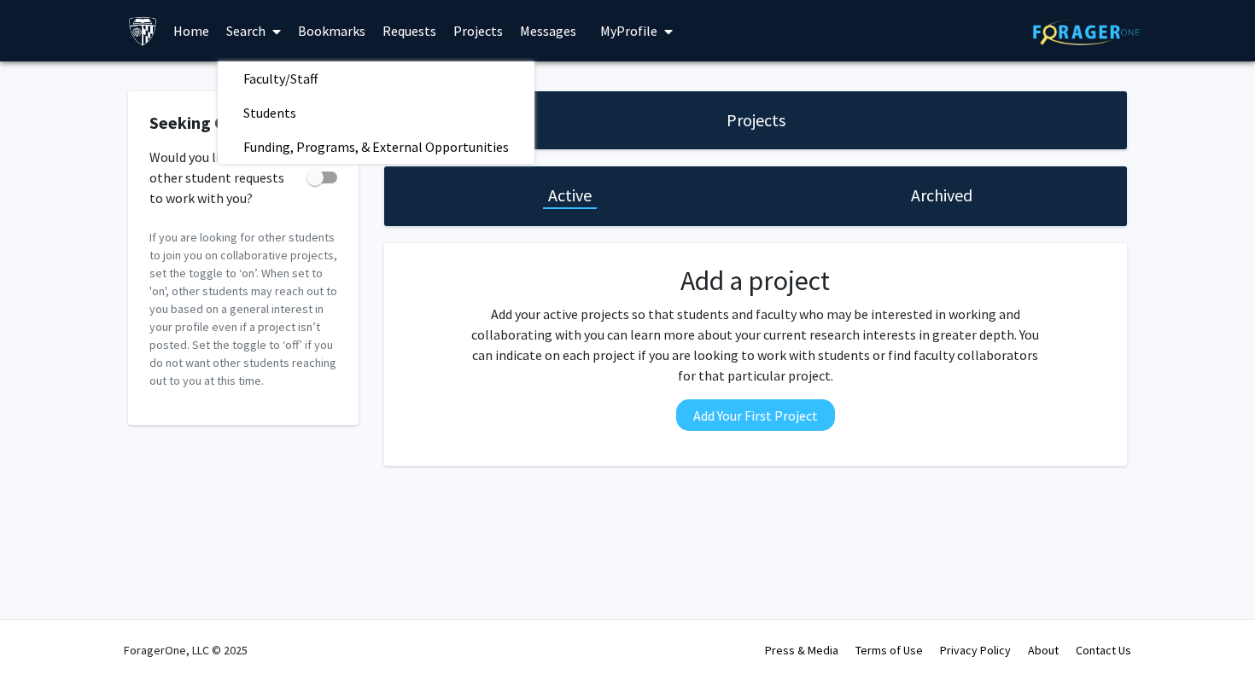
click at [261, 30] on link "Search" at bounding box center [254, 31] width 72 height 60
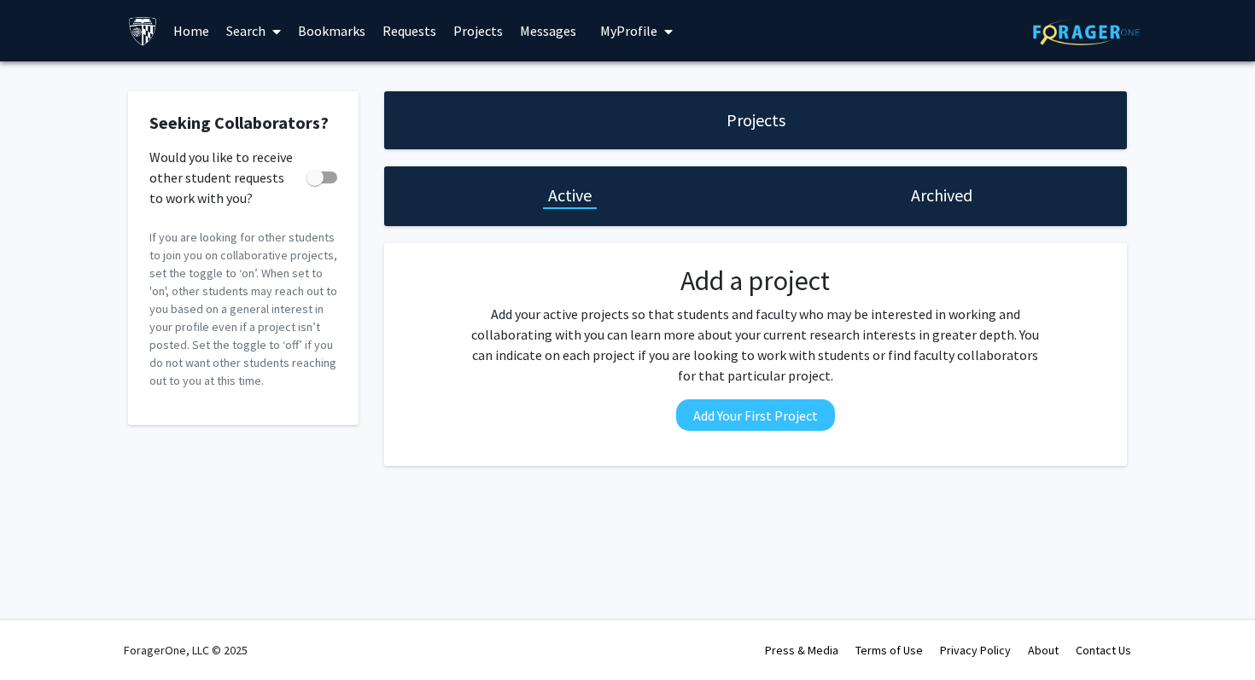
click at [155, 29] on img at bounding box center [143, 31] width 30 height 30
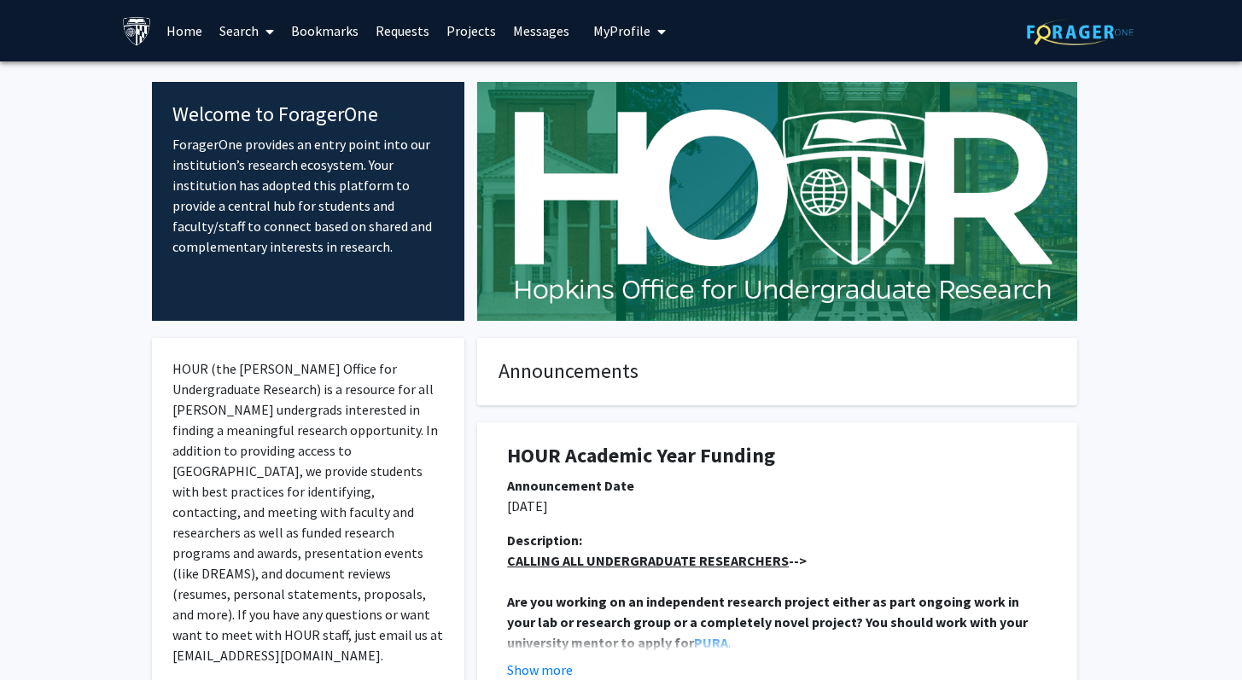
click at [189, 23] on link "Home" at bounding box center [184, 31] width 53 height 60
click at [313, 24] on link "Bookmarks" at bounding box center [325, 31] width 84 height 60
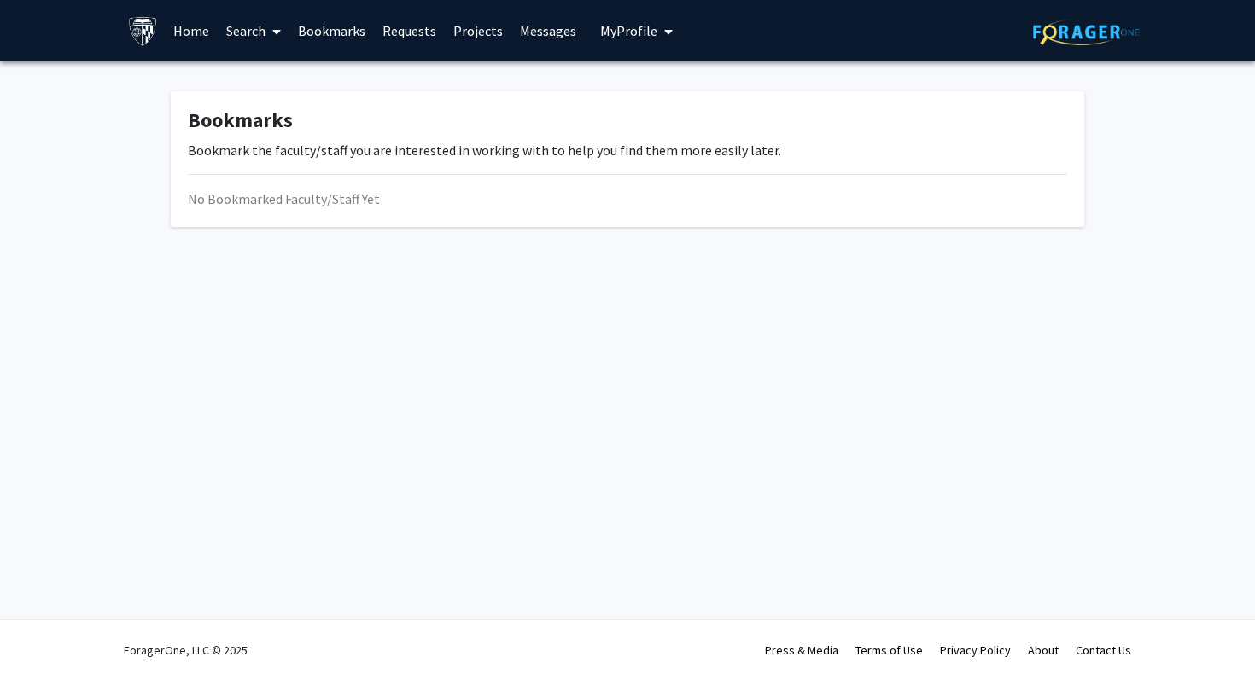
click at [421, 36] on link "Requests" at bounding box center [409, 31] width 71 height 60
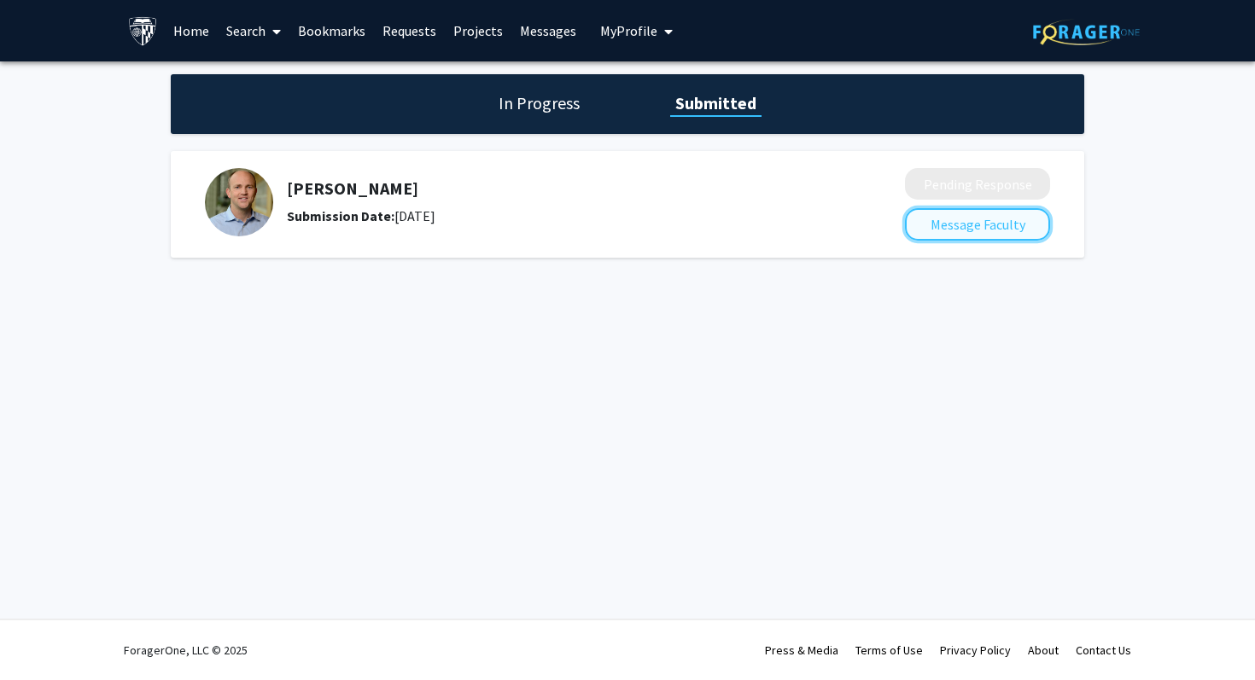
click at [917, 226] on button "Message Faculty" at bounding box center [977, 224] width 145 height 32
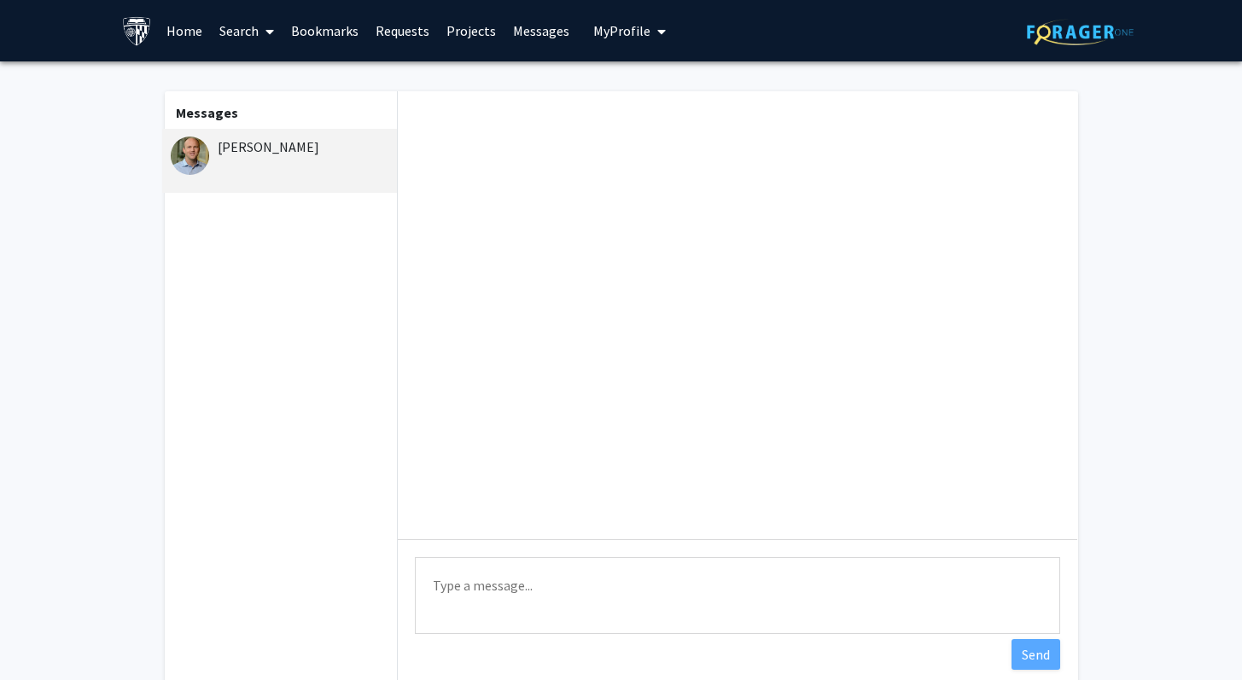
click at [285, 149] on div "[PERSON_NAME]" at bounding box center [282, 147] width 223 height 20
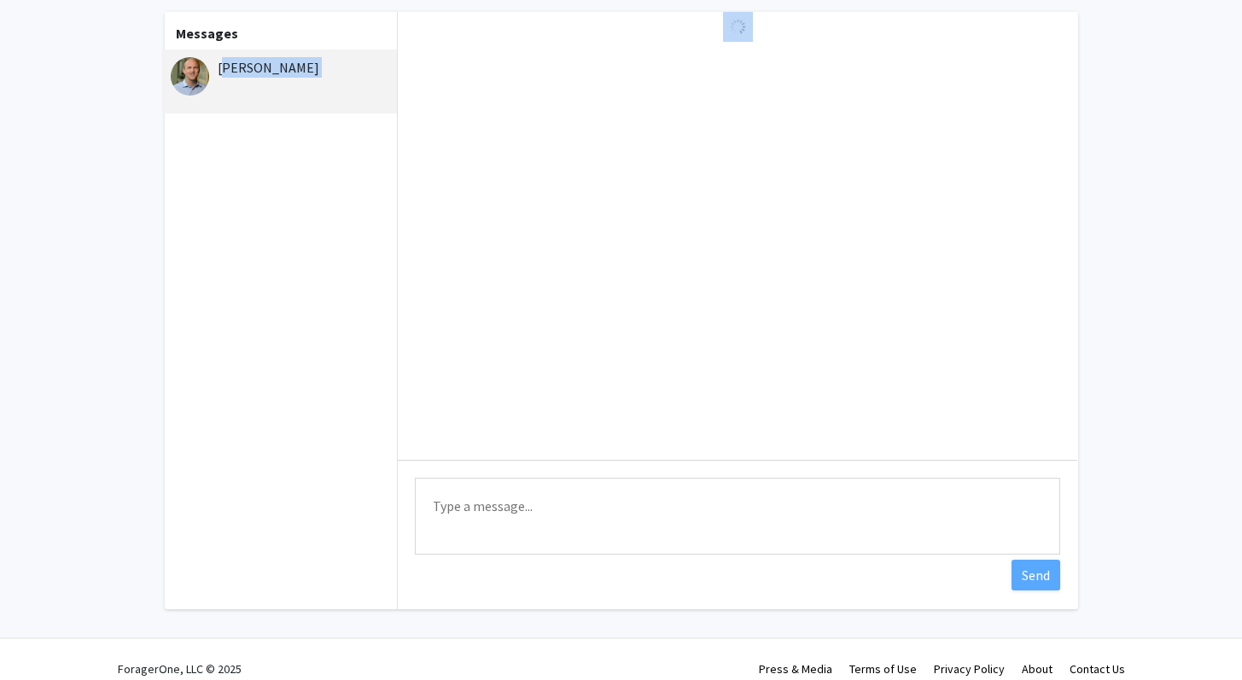
scroll to position [98, 0]
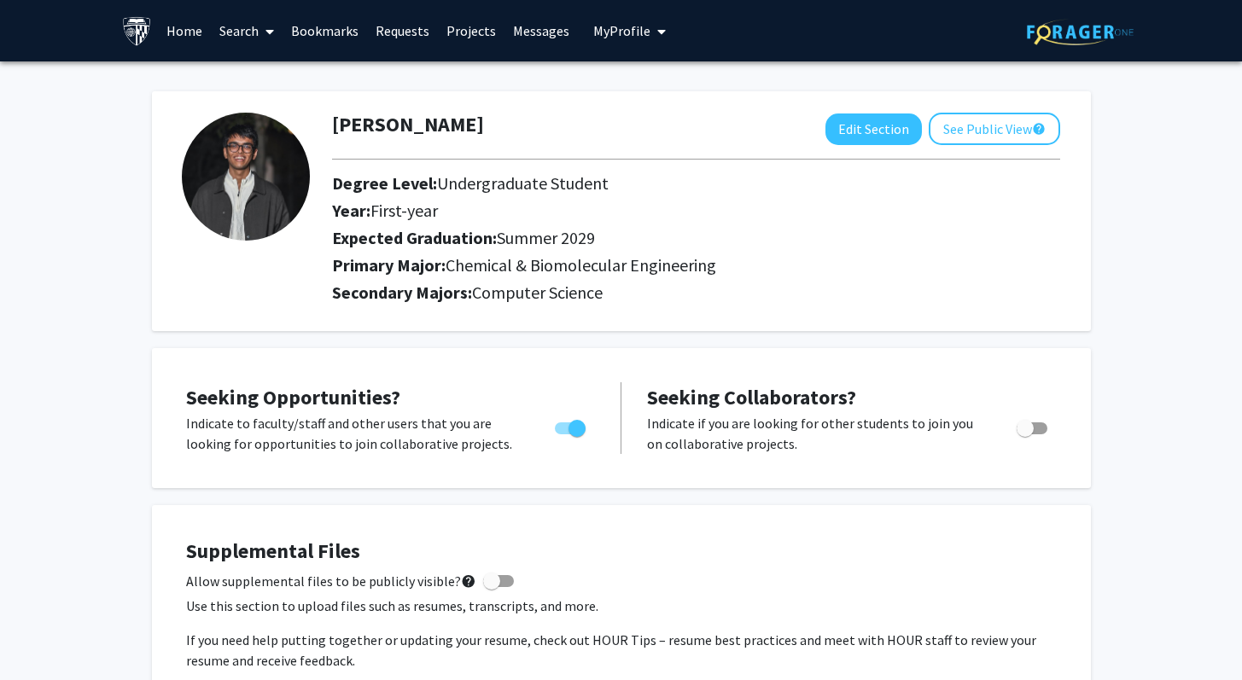
click at [406, 26] on link "Requests" at bounding box center [402, 31] width 71 height 60
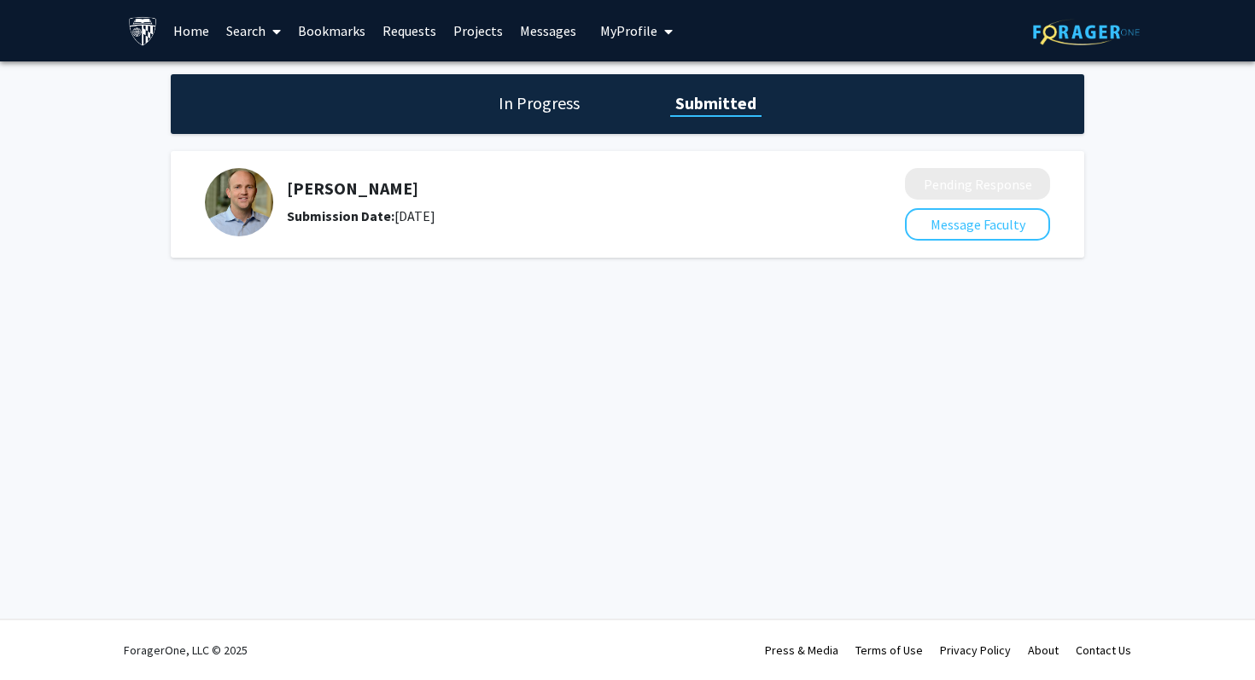
click at [212, 30] on link "Home" at bounding box center [191, 31] width 53 height 60
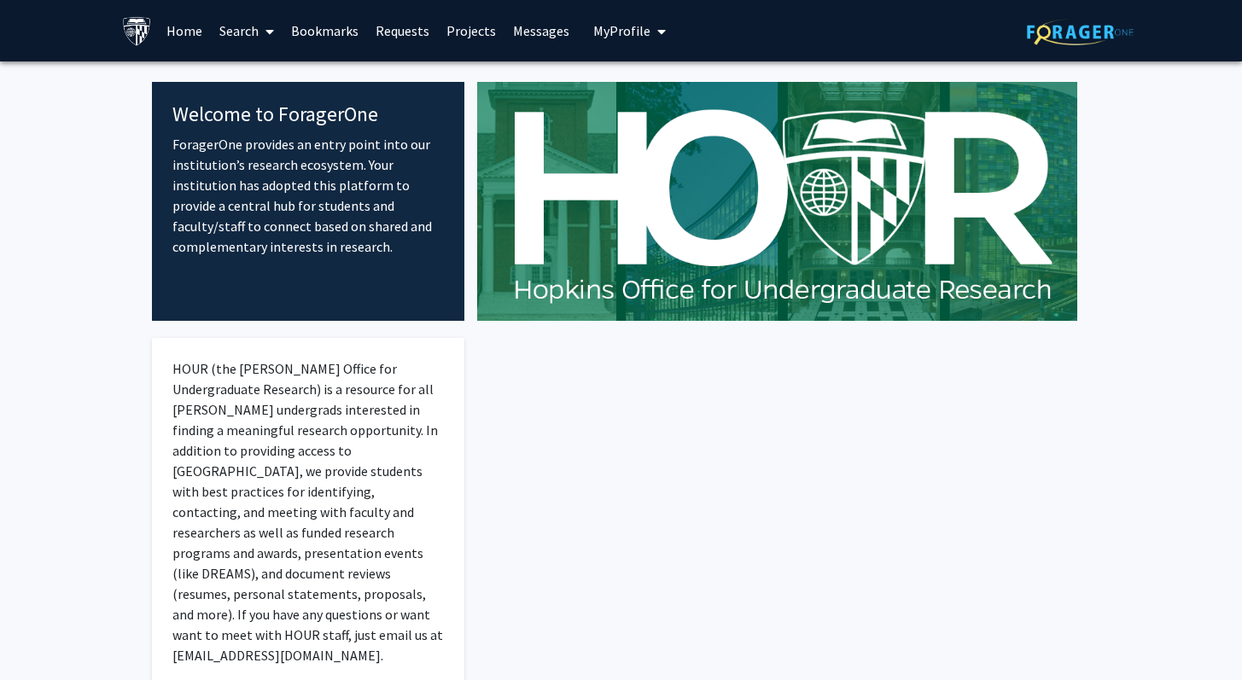
click at [261, 31] on span at bounding box center [266, 32] width 15 height 60
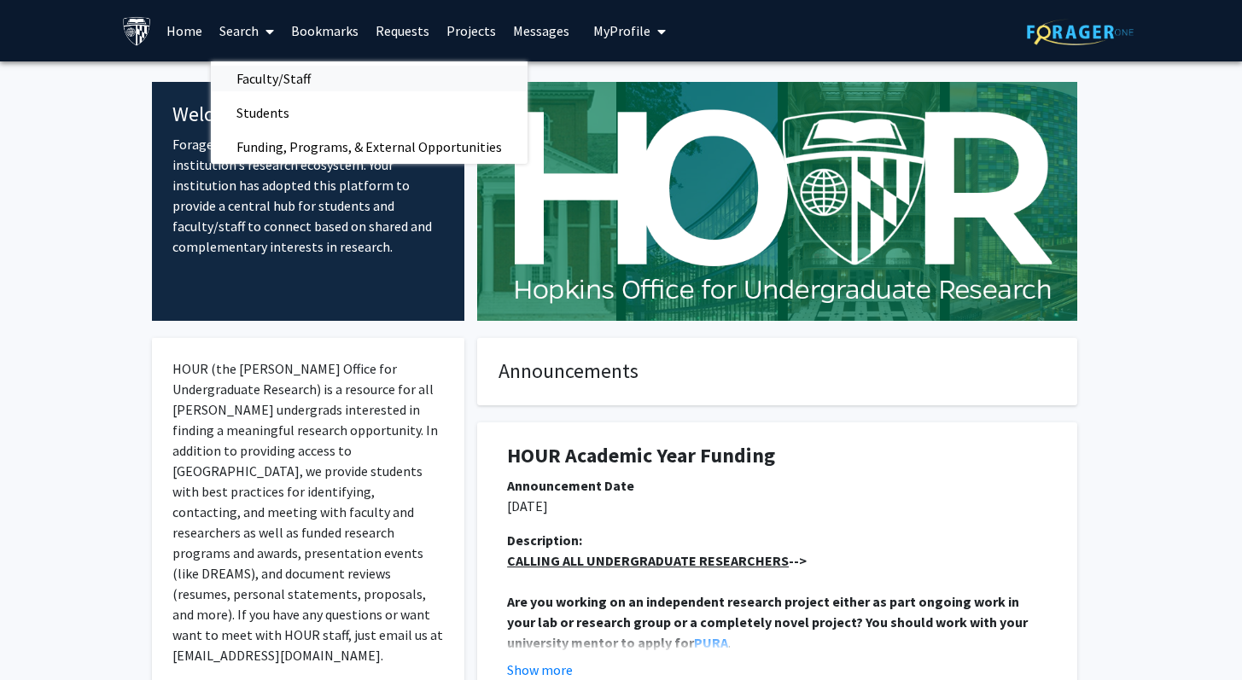
click at [309, 79] on span "Faculty/Staff" at bounding box center [273, 78] width 125 height 34
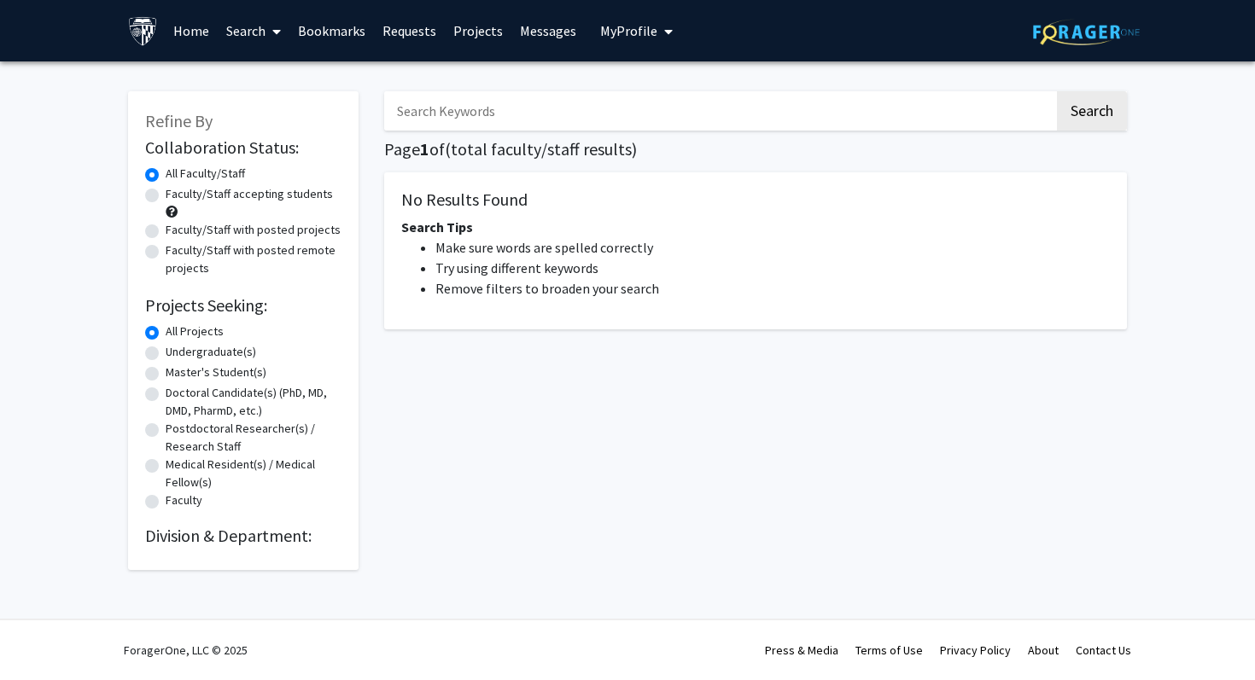
click at [458, 109] on input "Search Keywords" at bounding box center [719, 110] width 670 height 39
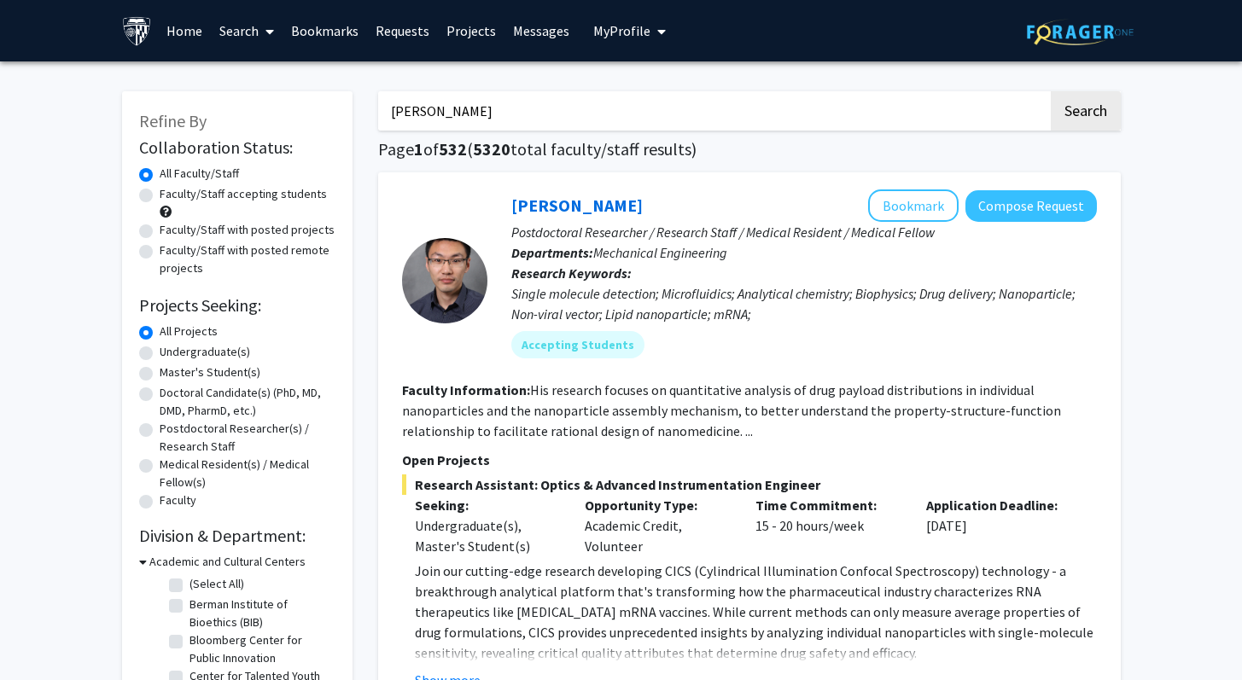
type input "Andrew Feinberg"
click at [1051, 91] on button "Search" at bounding box center [1086, 110] width 70 height 39
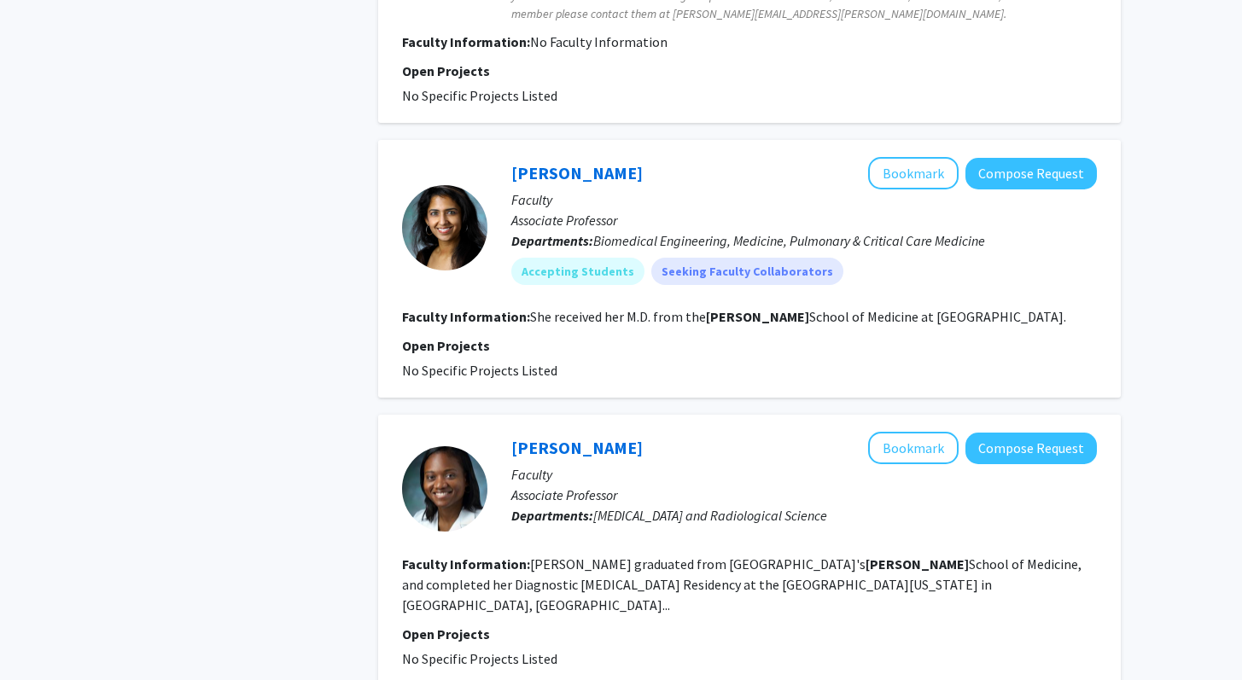
scroll to position [1642, 0]
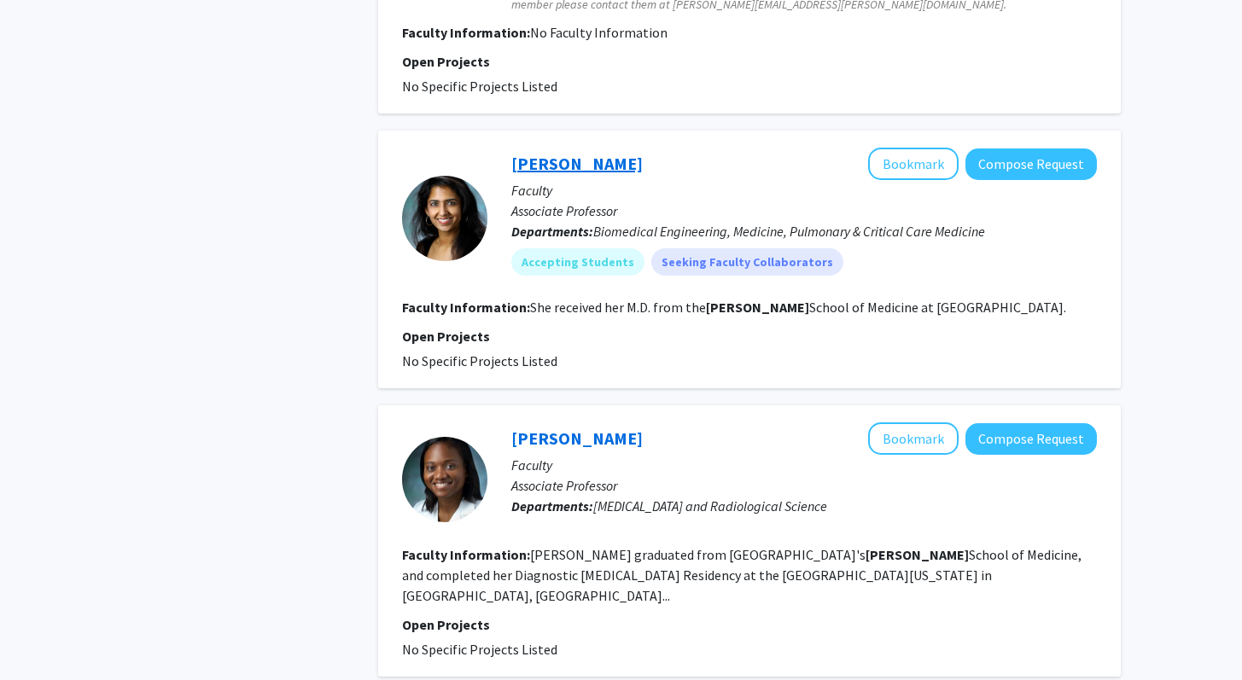
click at [571, 158] on link "Ramana Sidhaye" at bounding box center [576, 163] width 131 height 21
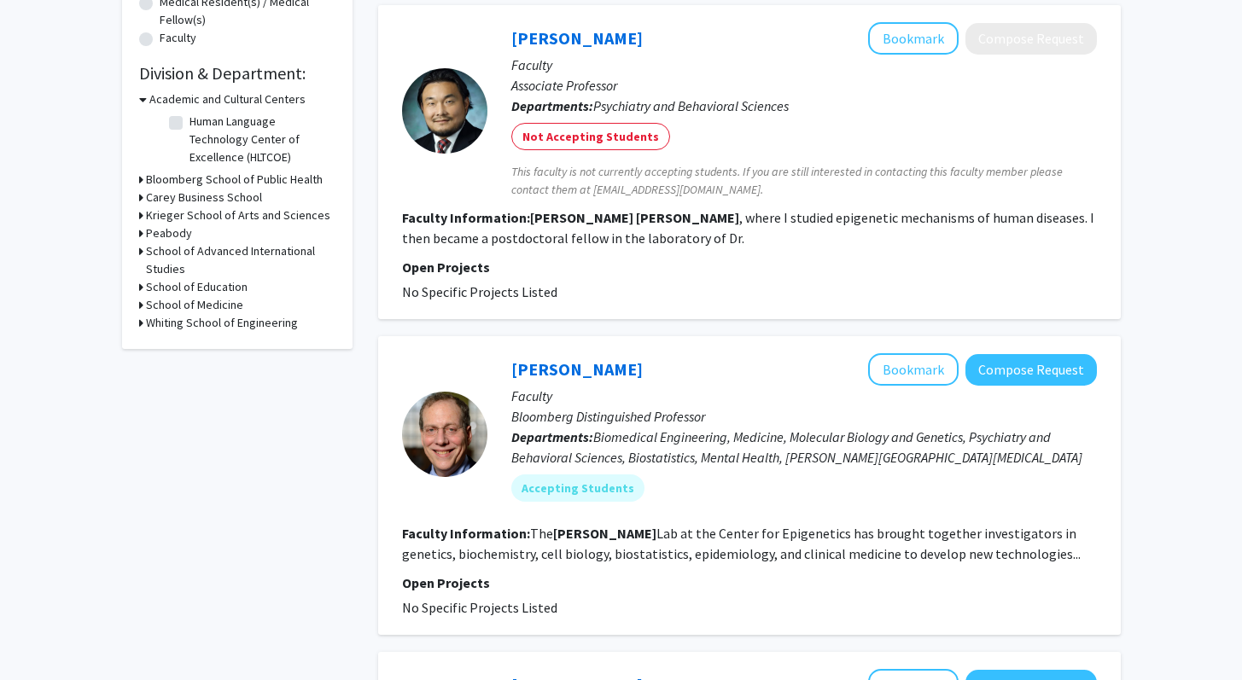
scroll to position [452, 0]
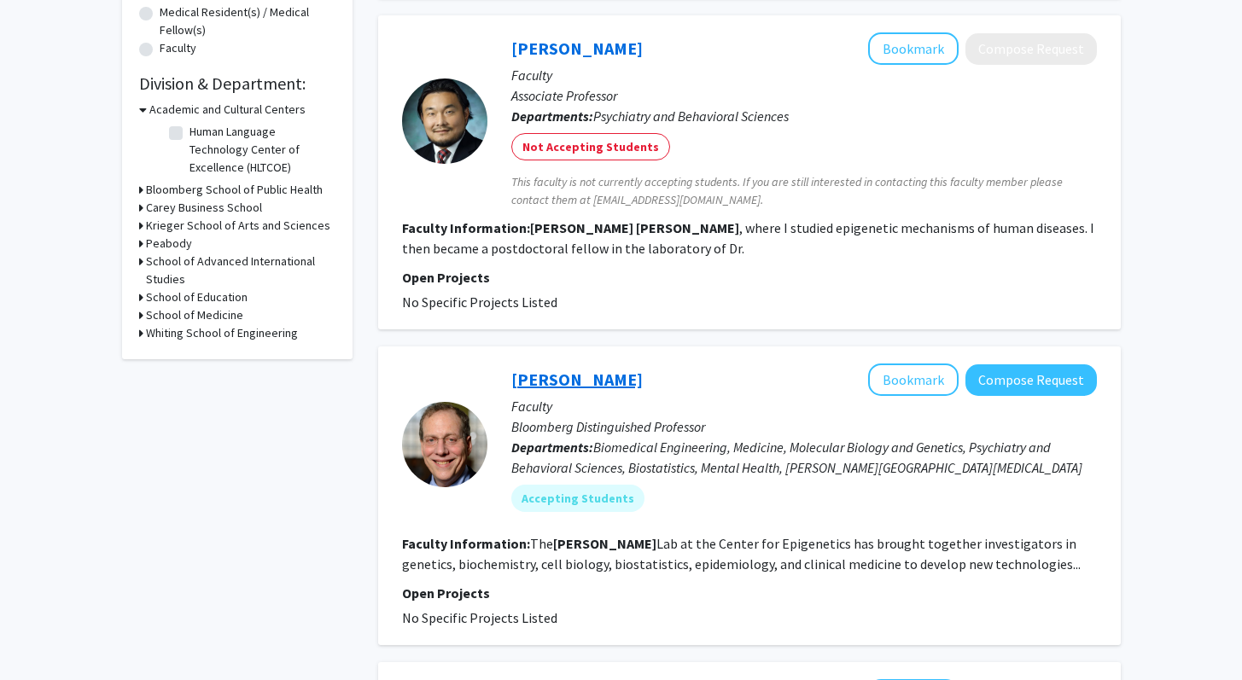
click at [550, 381] on link "Andy Feinberg" at bounding box center [576, 379] width 131 height 21
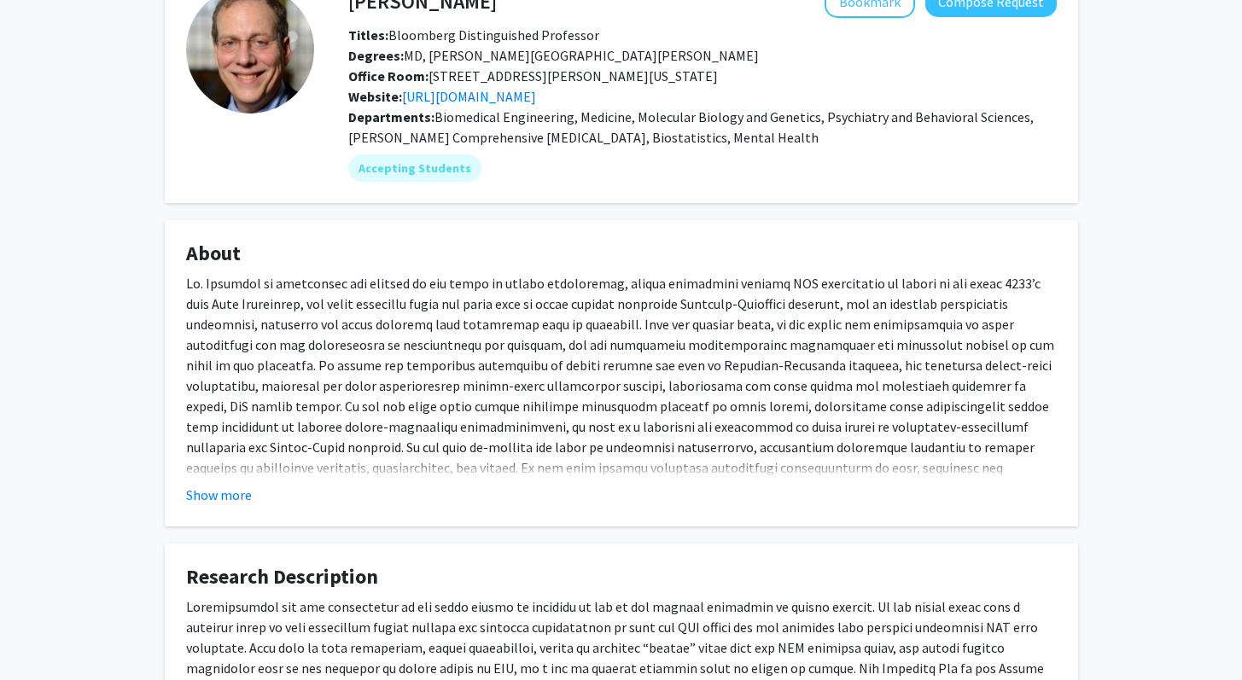
scroll to position [109, 0]
click at [219, 481] on fg-read-more "Show more" at bounding box center [621, 390] width 871 height 232
click at [233, 489] on button "Show more" at bounding box center [219, 496] width 66 height 20
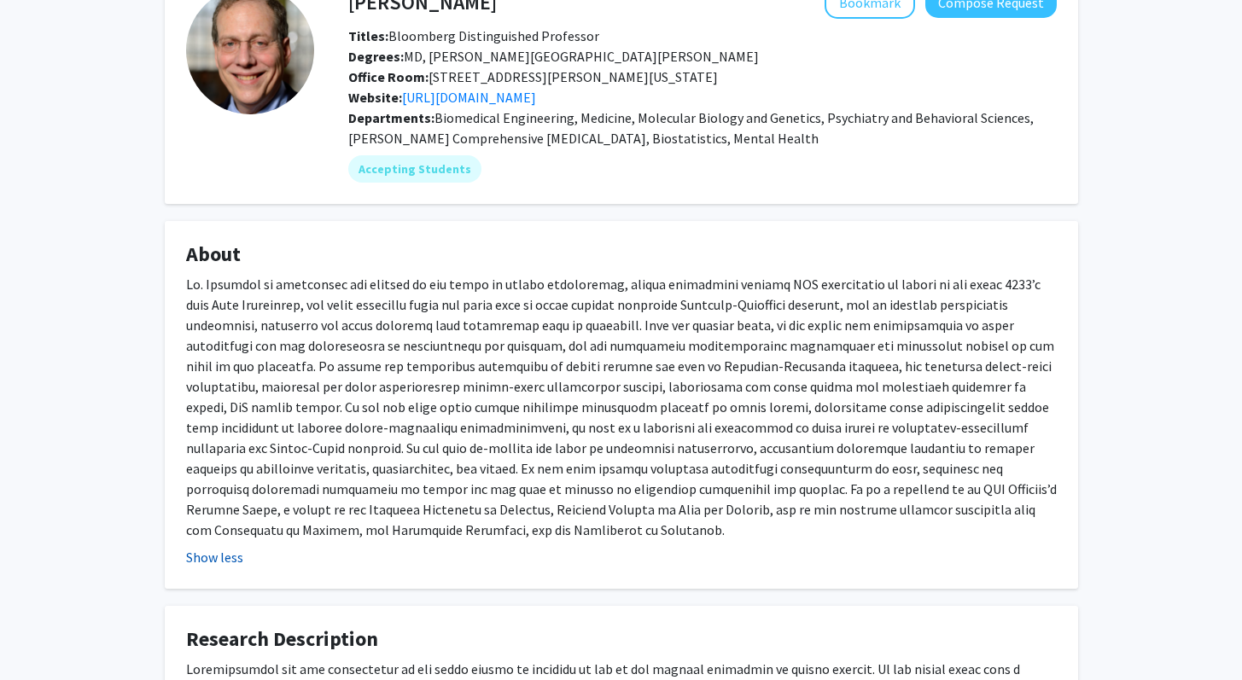
click at [218, 563] on button "Show less" at bounding box center [214, 557] width 57 height 20
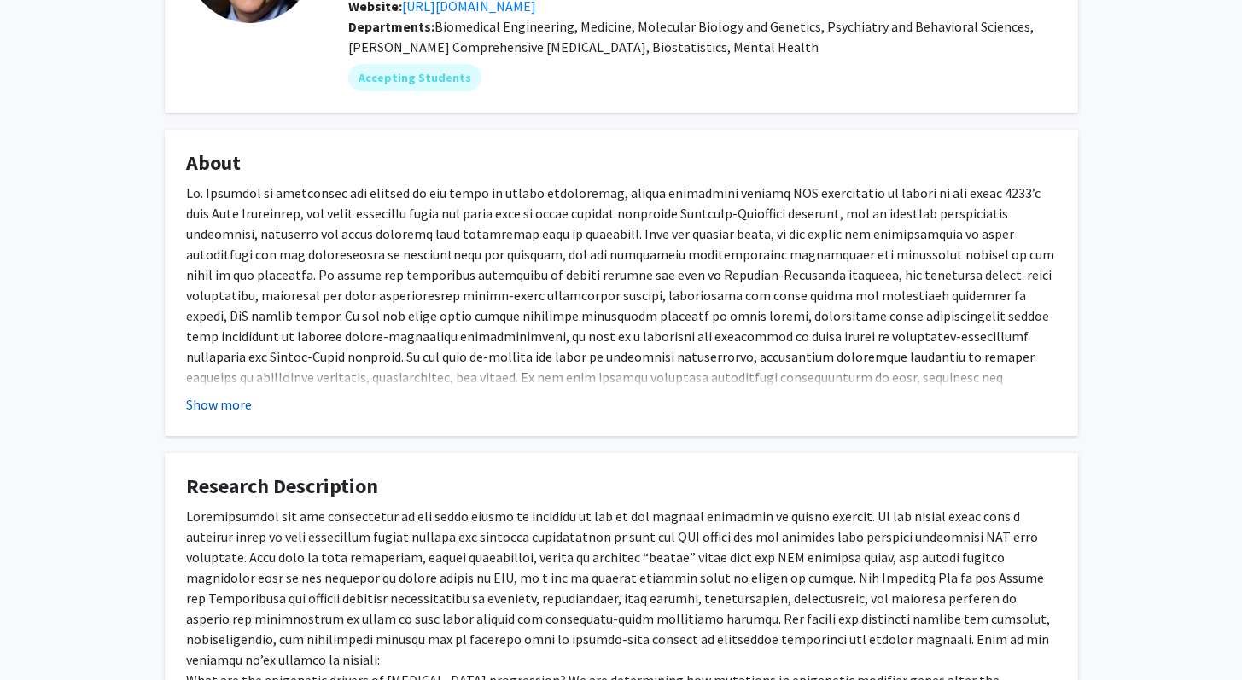
scroll to position [0, 0]
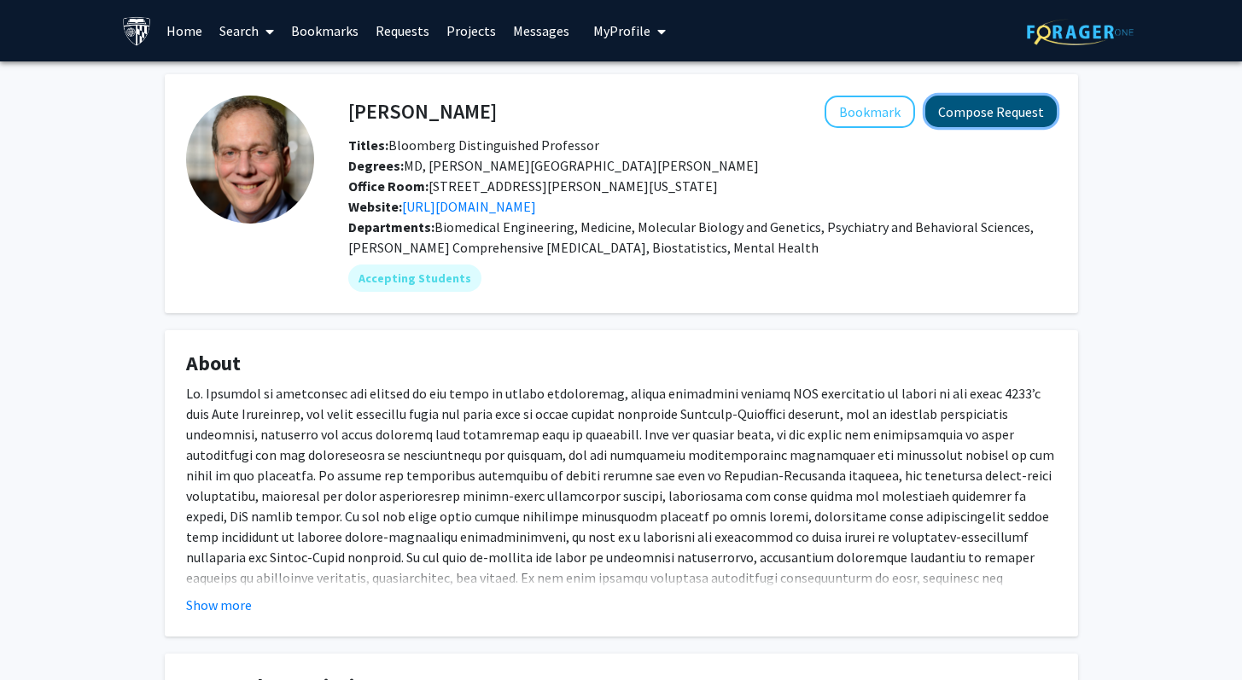
click at [984, 108] on button "Compose Request" at bounding box center [990, 112] width 131 height 32
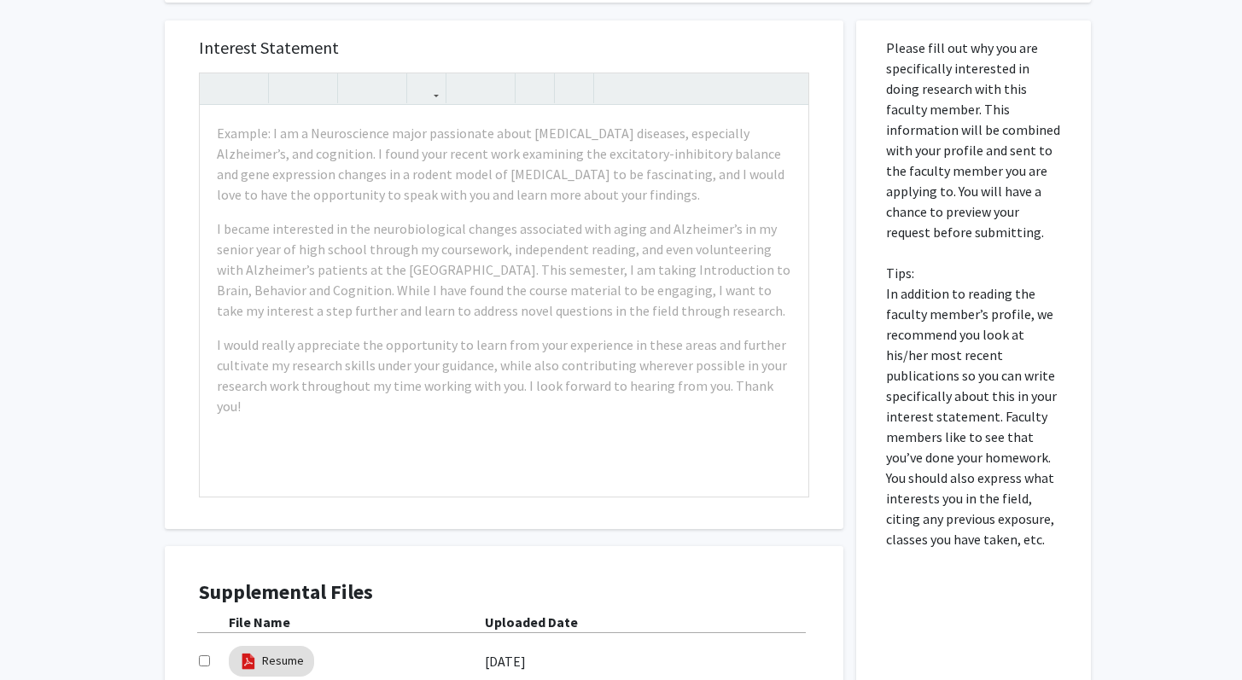
scroll to position [722, 0]
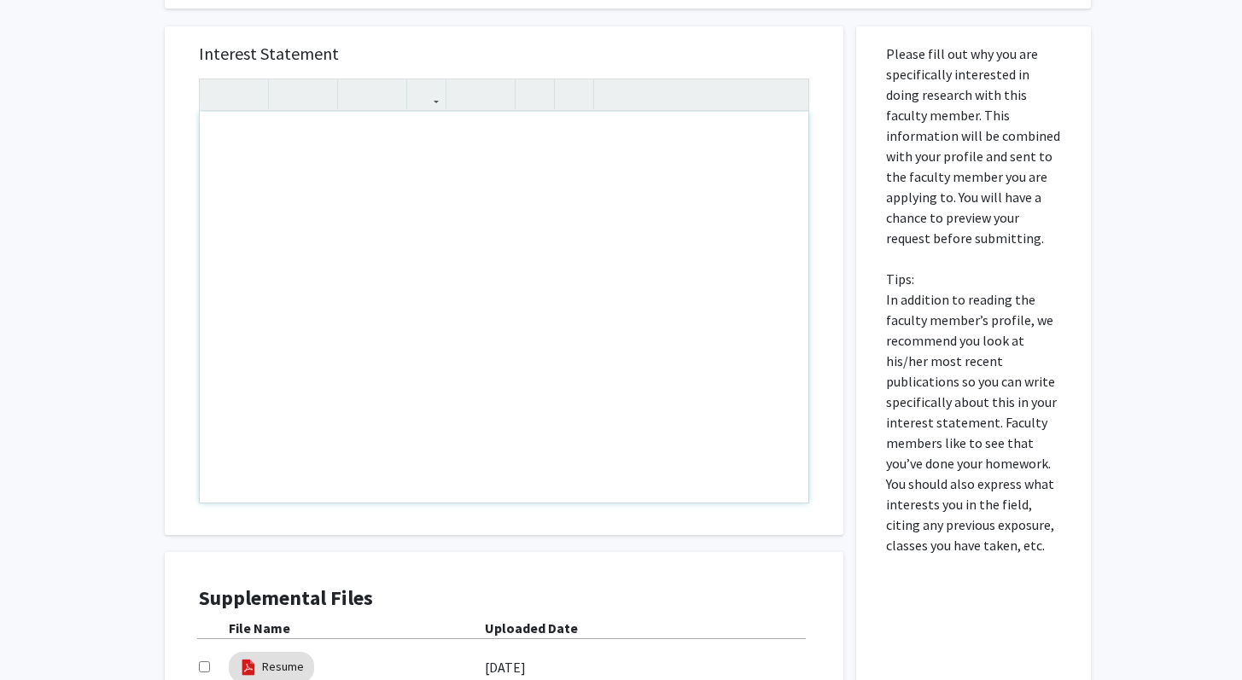
paste div "Note to users with screen readers: Please press Alt+0 or Option+0 to deactivate…"
type textarea "<p>Dear Professor Cahan,</p><p>My name is Tanay Sanghvi, and I am a freshman un…"
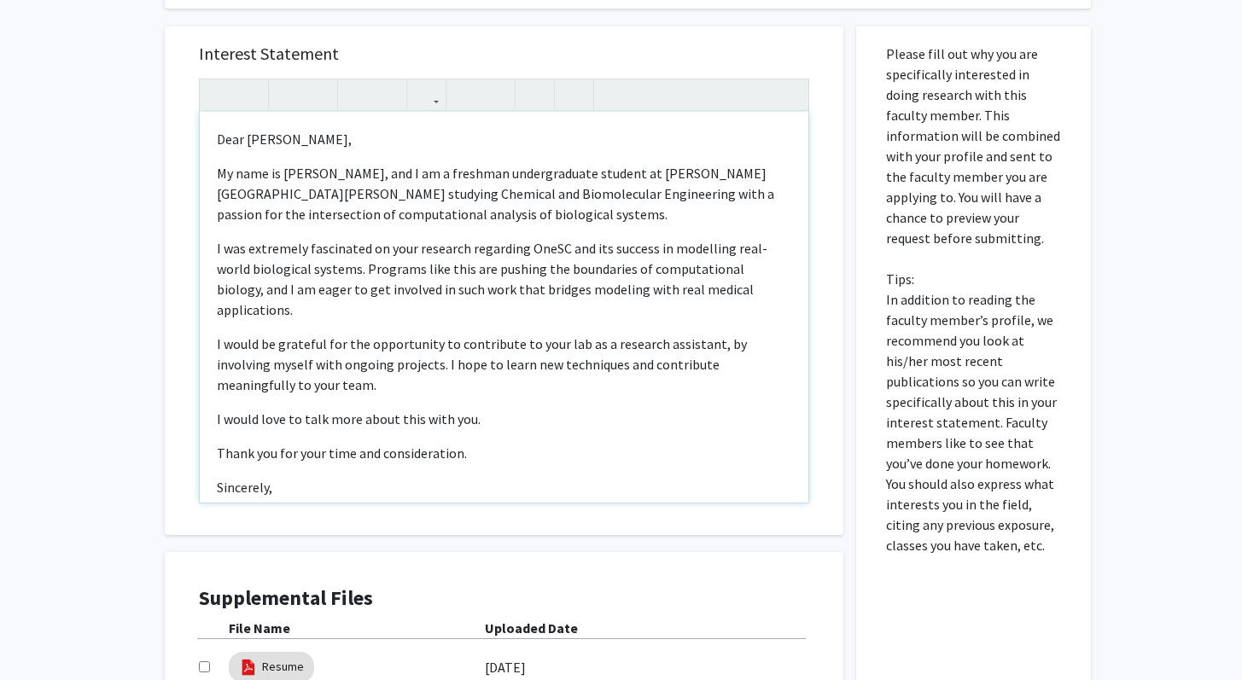
click at [338, 137] on p "Dear Professor Cahan," at bounding box center [504, 139] width 574 height 20
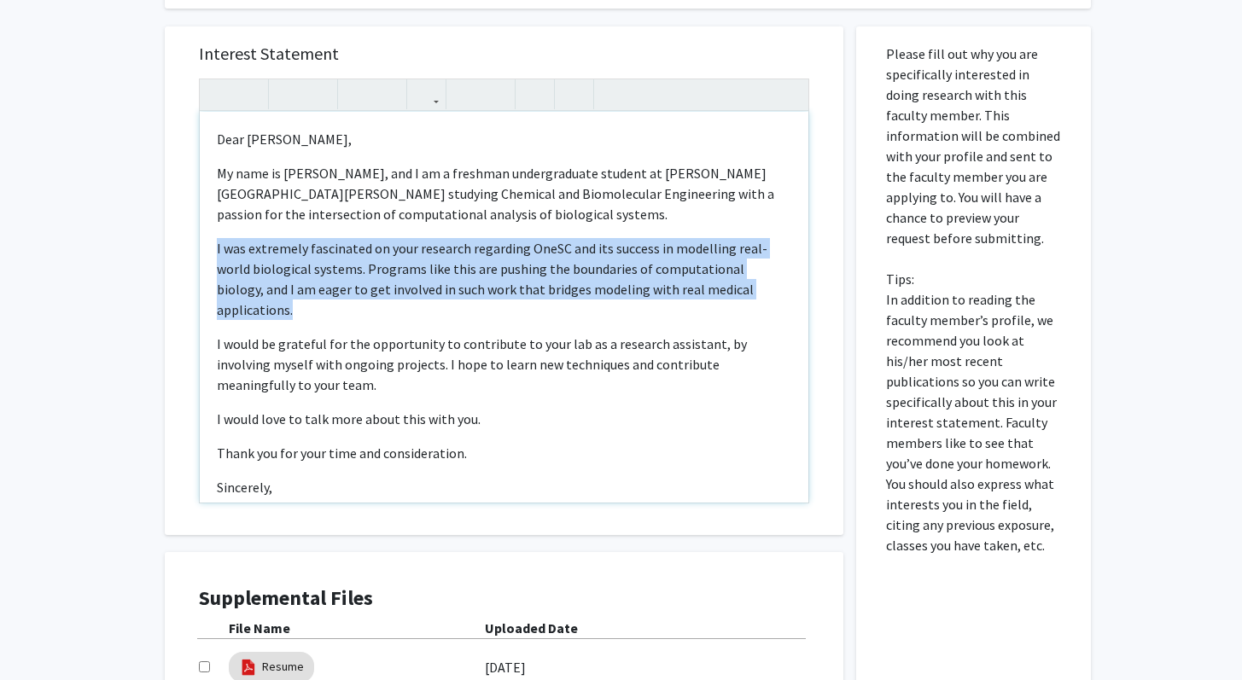
drag, startPoint x: 772, startPoint y: 295, endPoint x: 178, endPoint y: 232, distance: 596.5
click at [178, 232] on div "Interest Statement <p>Dear Professor Feinberg,</p><p>My name is Tanay Sanghvi, …" at bounding box center [504, 280] width 679 height 509
copy p "I was extremely fascinated on your research regarding OneSC and its success in …"
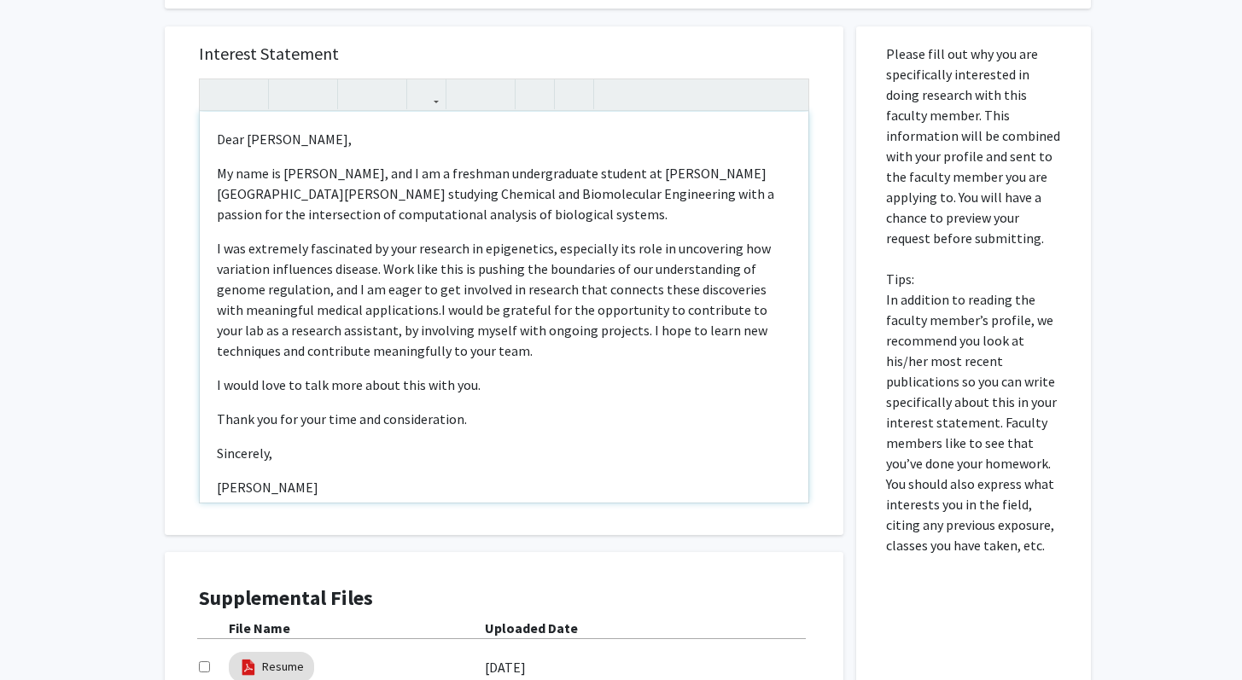
type textarea "<p>Dear Professor Feinberg,</p><p>My name is Tanay Sanghvi, and I am a freshman…"
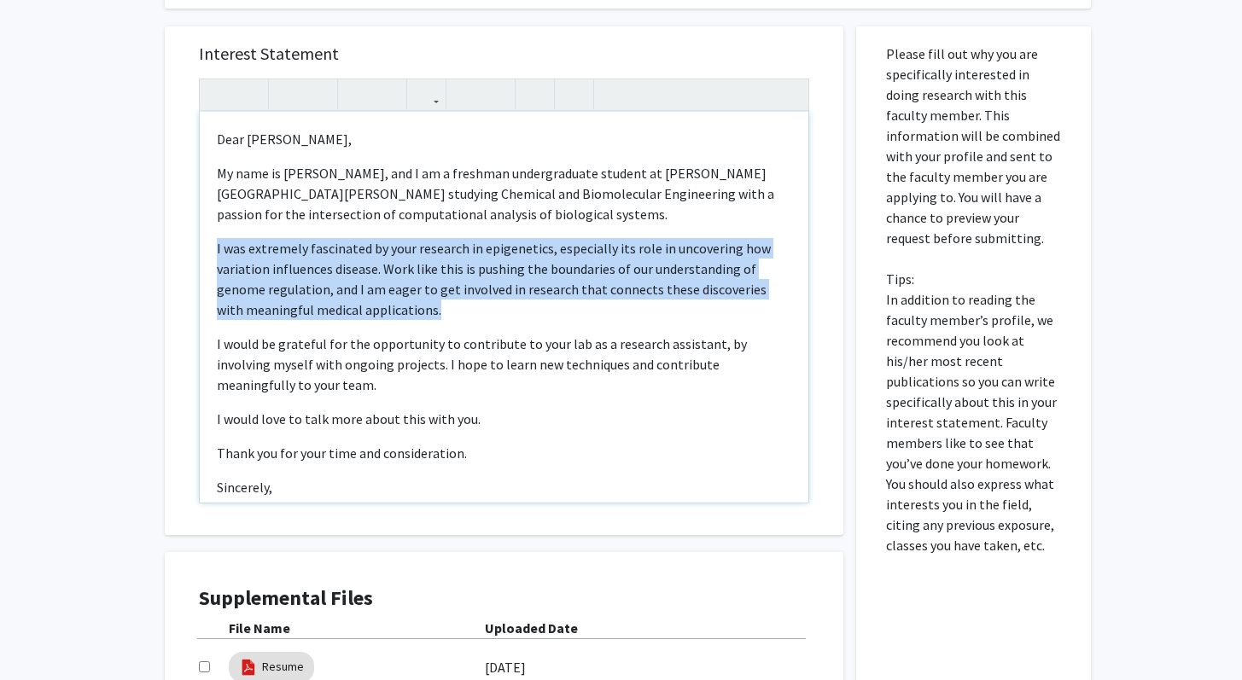
drag, startPoint x: 481, startPoint y: 406, endPoint x: 453, endPoint y: 316, distance: 94.5
click at [453, 316] on div "Dear Professor Feinberg, My name is Tanay Sanghvi, and I am a freshman undergra…" at bounding box center [504, 307] width 609 height 391
click at [453, 316] on p "I was extremely fascinated by your research in epigenetics, especially its role…" at bounding box center [504, 279] width 574 height 82
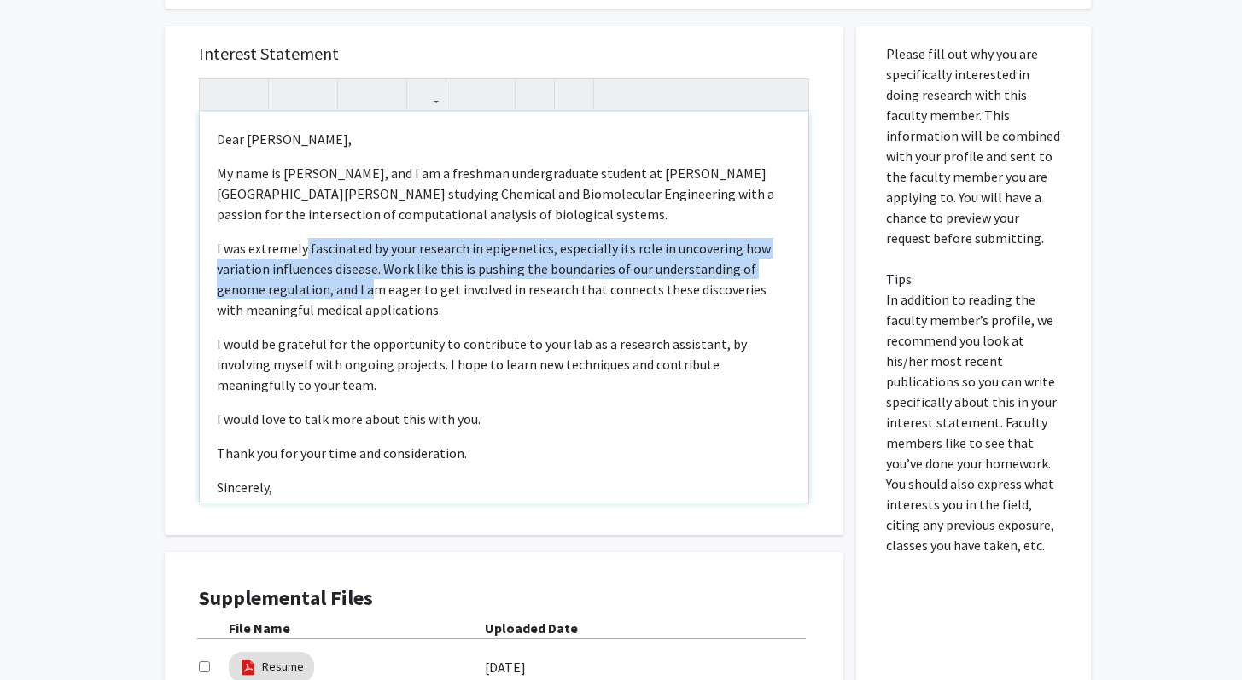
drag, startPoint x: 453, startPoint y: 316, endPoint x: 367, endPoint y: 295, distance: 88.6
click at [367, 295] on p "I was extremely fascinated by your research in epigenetics, especially its role…" at bounding box center [504, 279] width 574 height 82
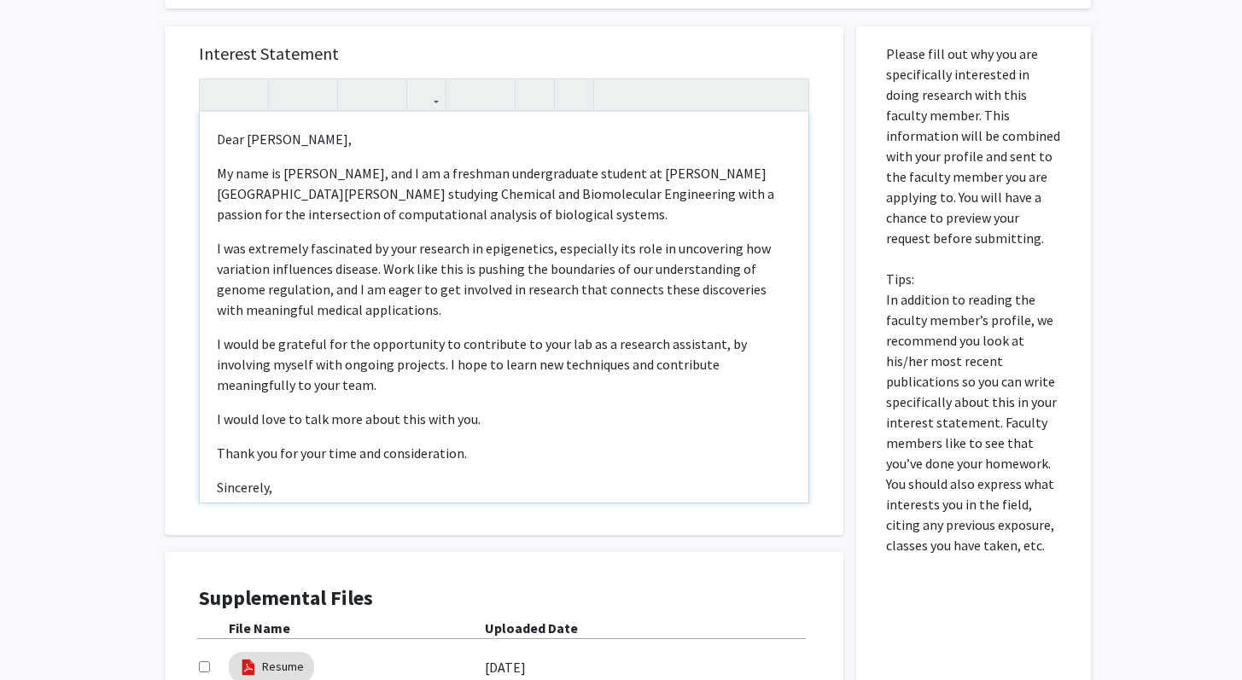
click at [415, 283] on p "I was extremely fascinated by your research in epigenetics, especially its role…" at bounding box center [504, 279] width 574 height 82
click at [349, 293] on p "I was extremely fascinated by your research in epigenetics, especially its role…" at bounding box center [504, 279] width 574 height 82
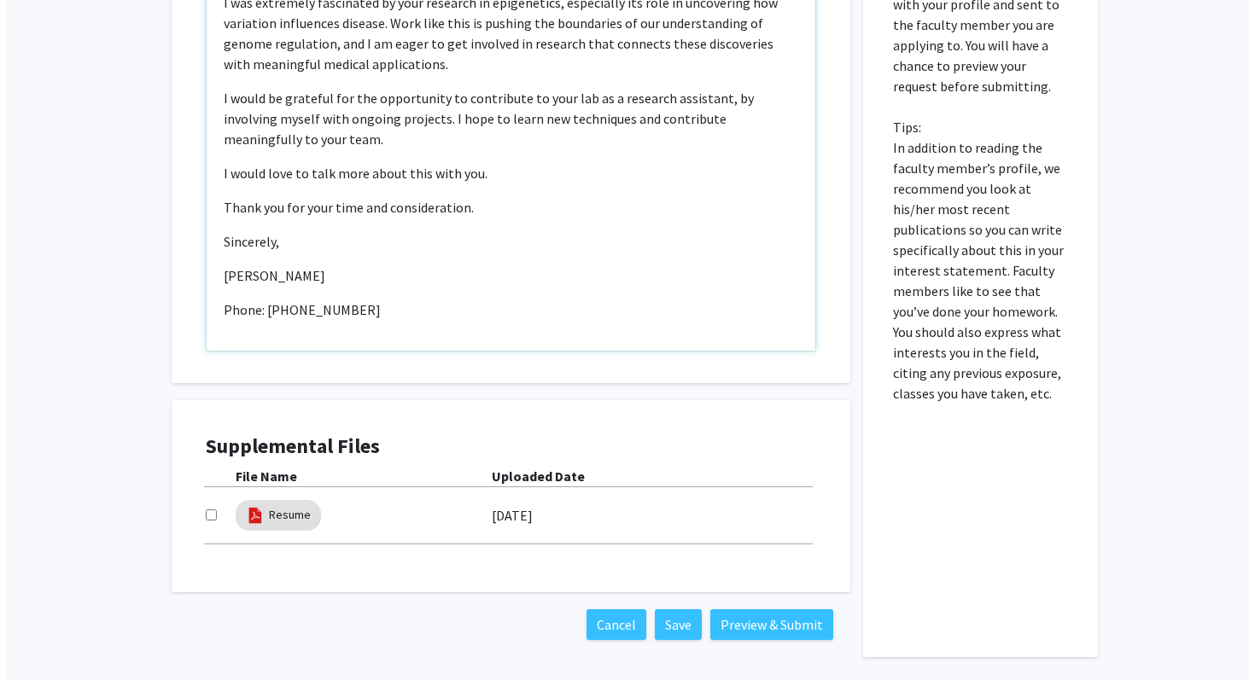
scroll to position [941, 0]
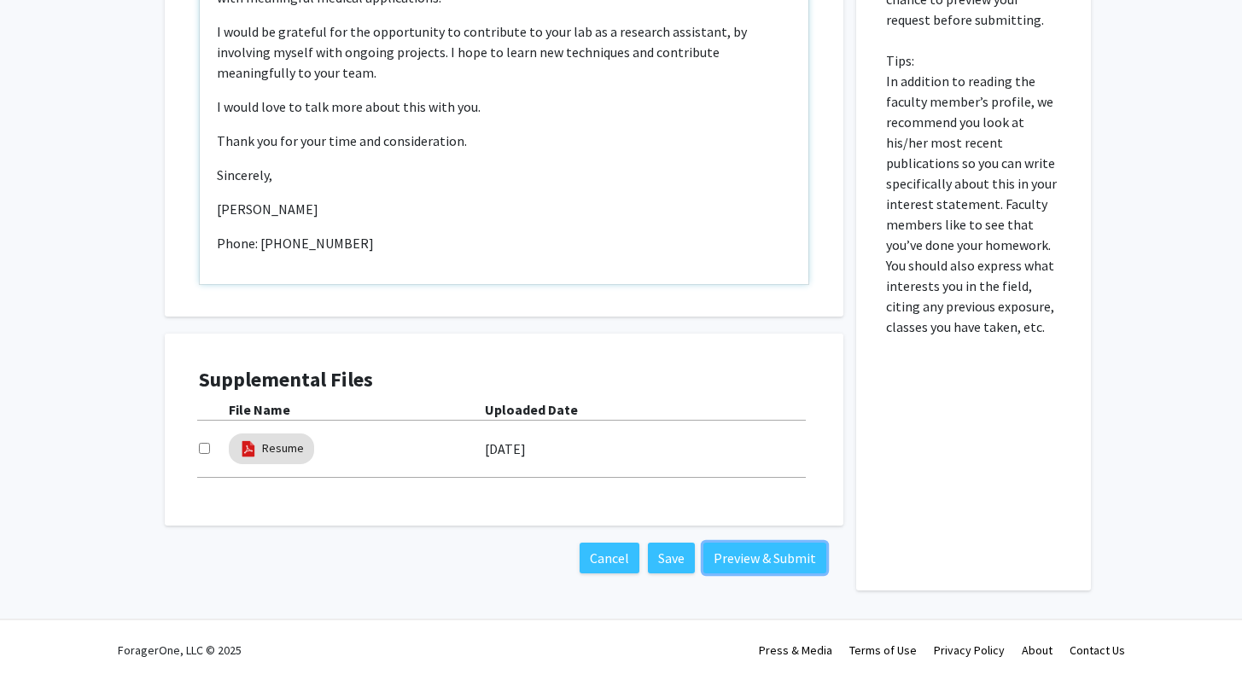
click at [731, 551] on button "Preview & Submit" at bounding box center [764, 558] width 123 height 31
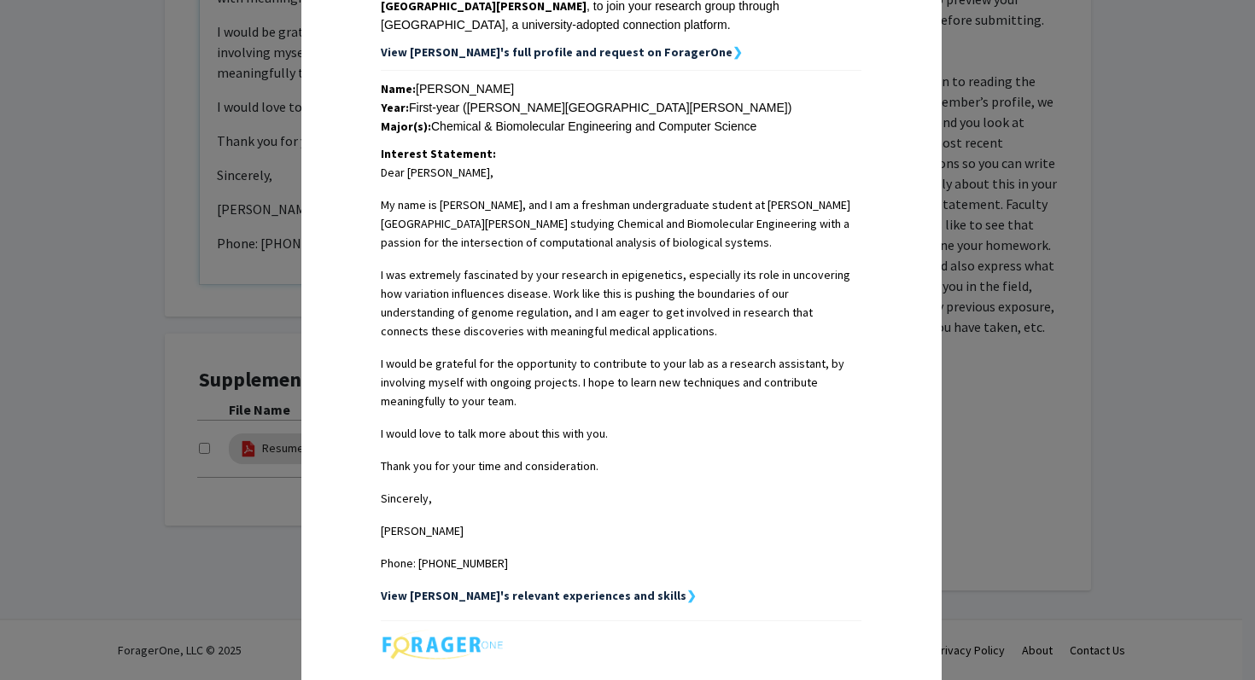
scroll to position [508, 0]
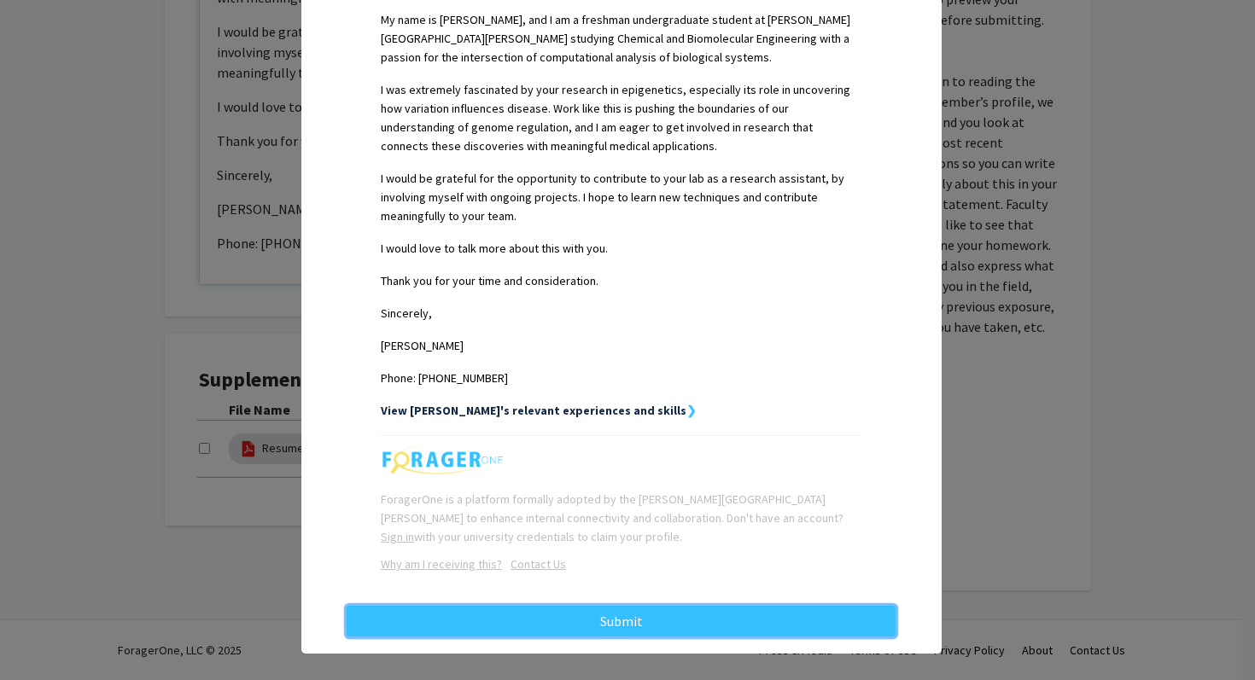
click at [706, 606] on button "Submit" at bounding box center [621, 621] width 549 height 31
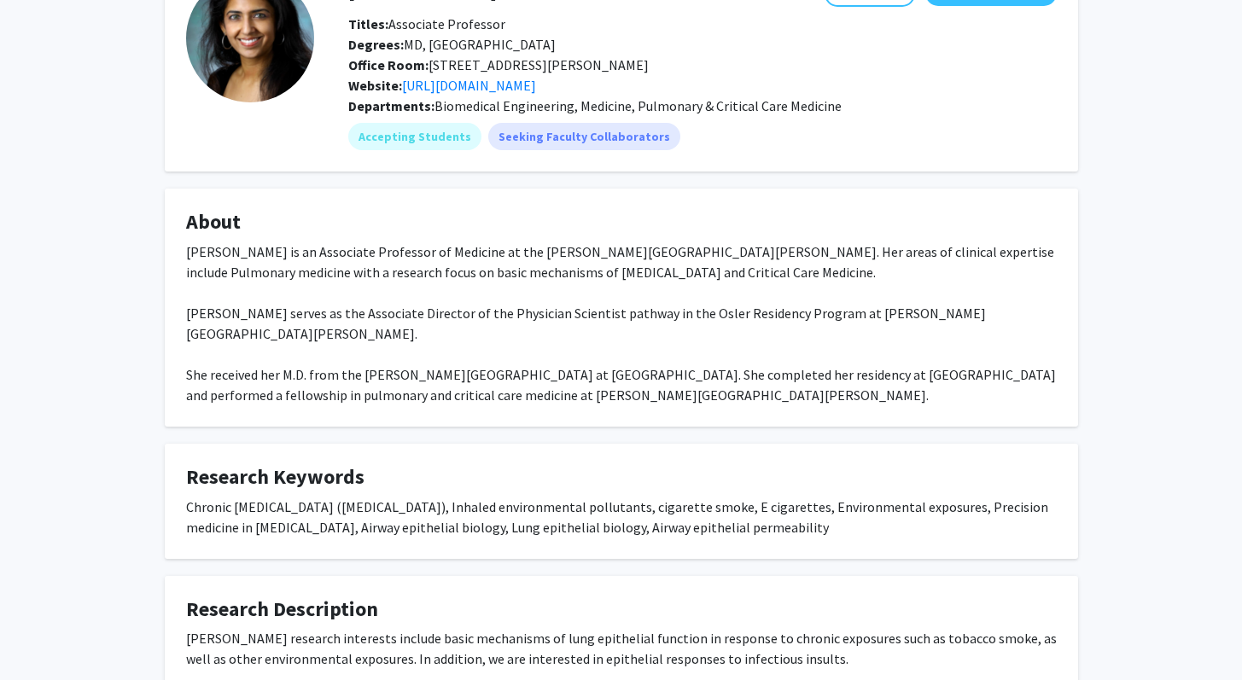
scroll to position [141, 0]
